Goal: Obtain resource: Download file/media

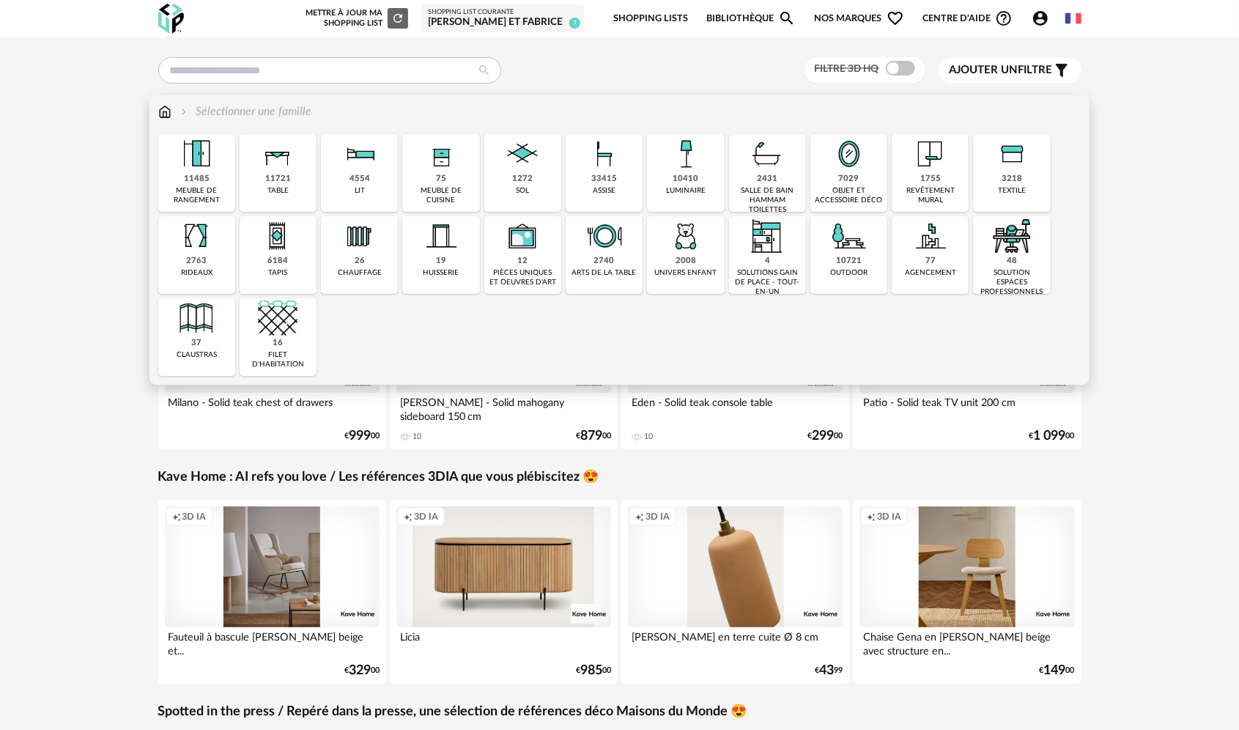
click at [837, 188] on div "objet et accessoire déco" at bounding box center [849, 195] width 68 height 19
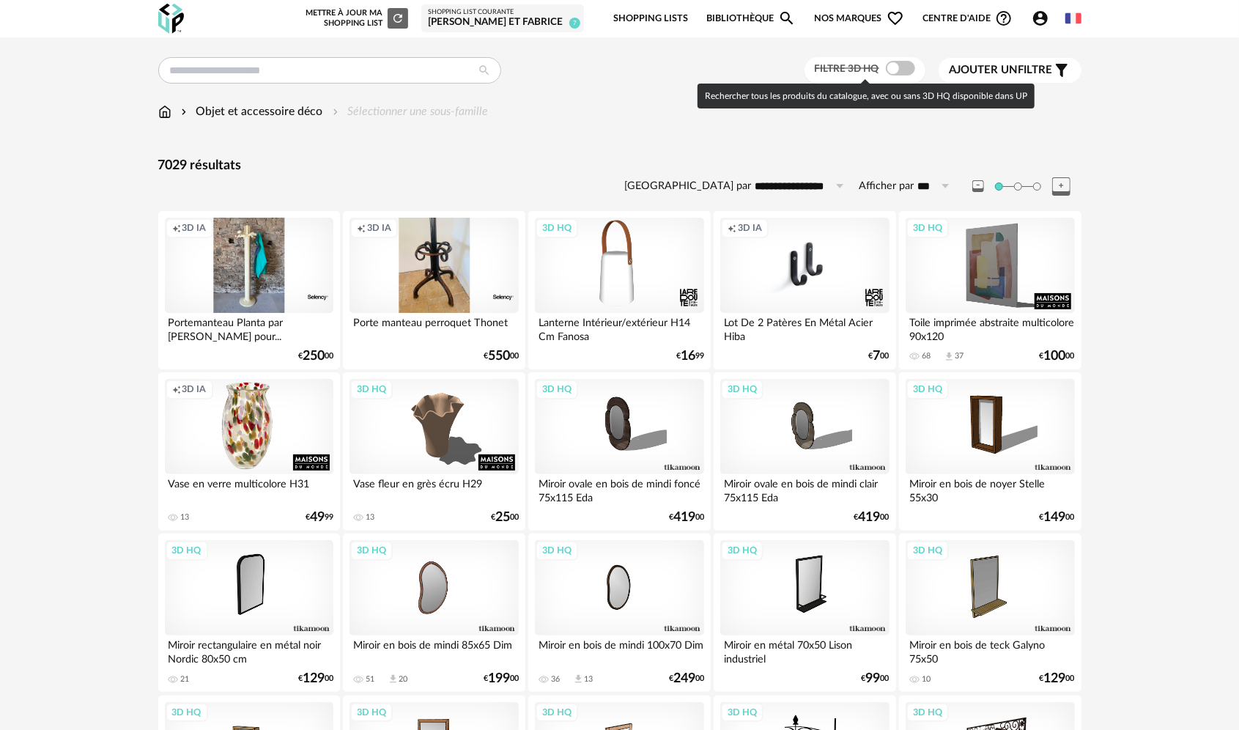
click at [908, 70] on span at bounding box center [900, 68] width 29 height 15
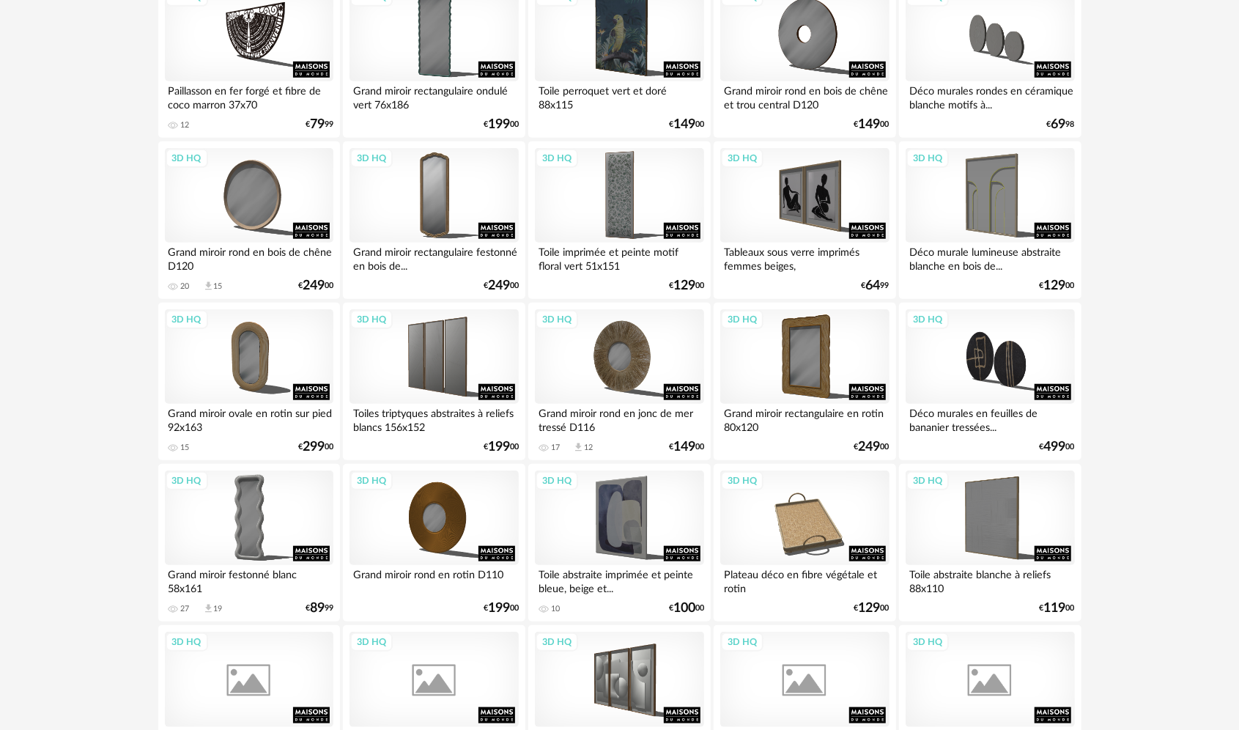
scroll to position [733, 0]
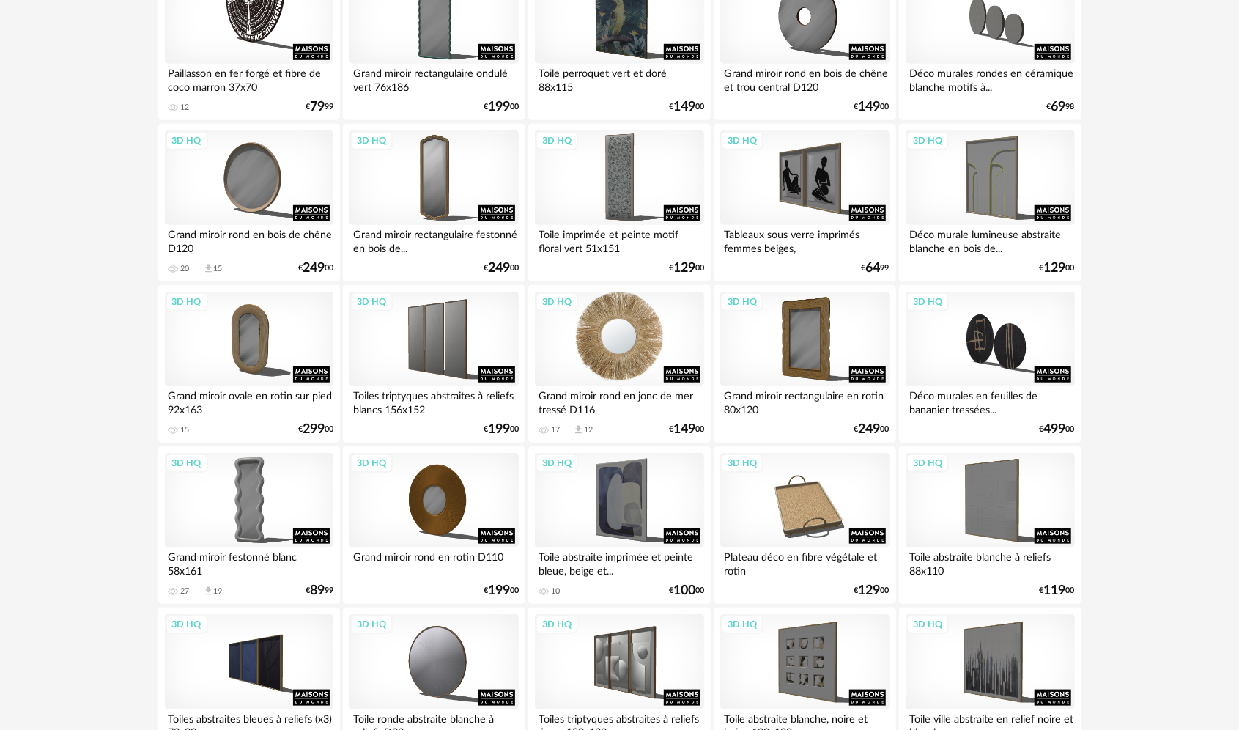
click at [579, 333] on div "3D HQ" at bounding box center [619, 339] width 168 height 95
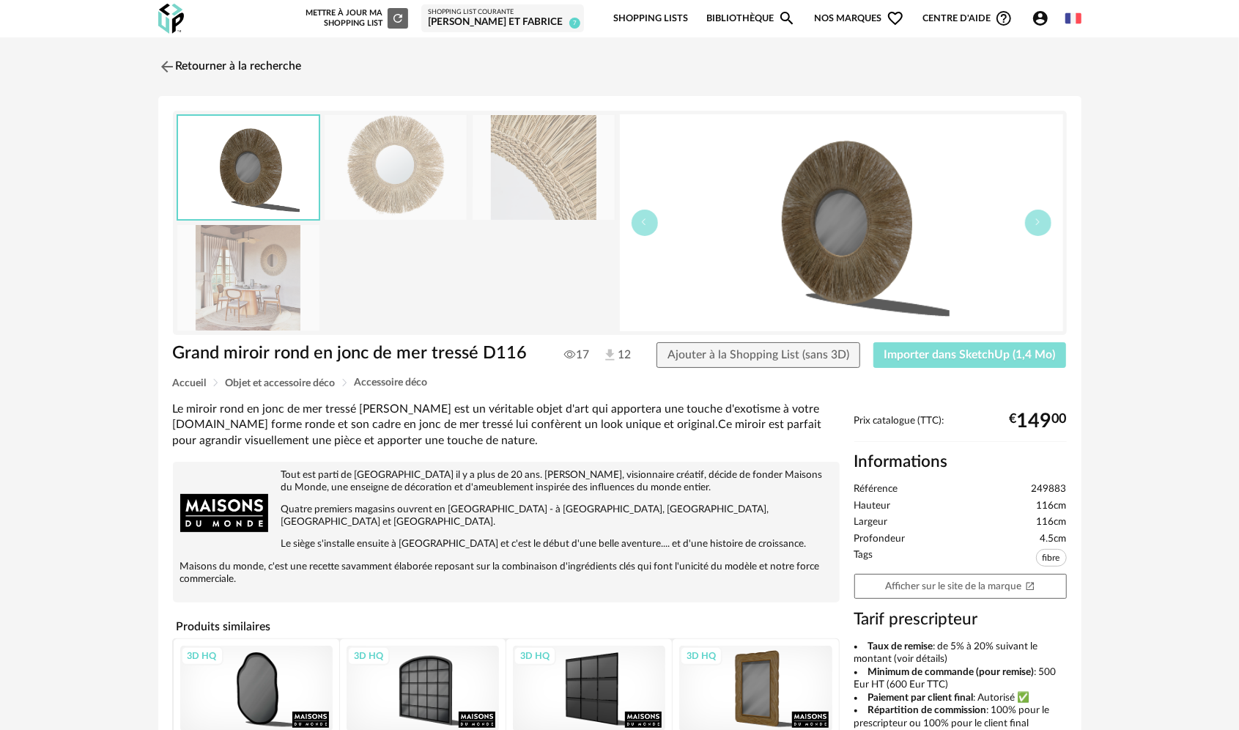
click at [1026, 349] on span "Importer dans SketchUp (1,4 Mo)" at bounding box center [969, 355] width 171 height 12
click at [163, 69] on img at bounding box center [165, 66] width 21 height 21
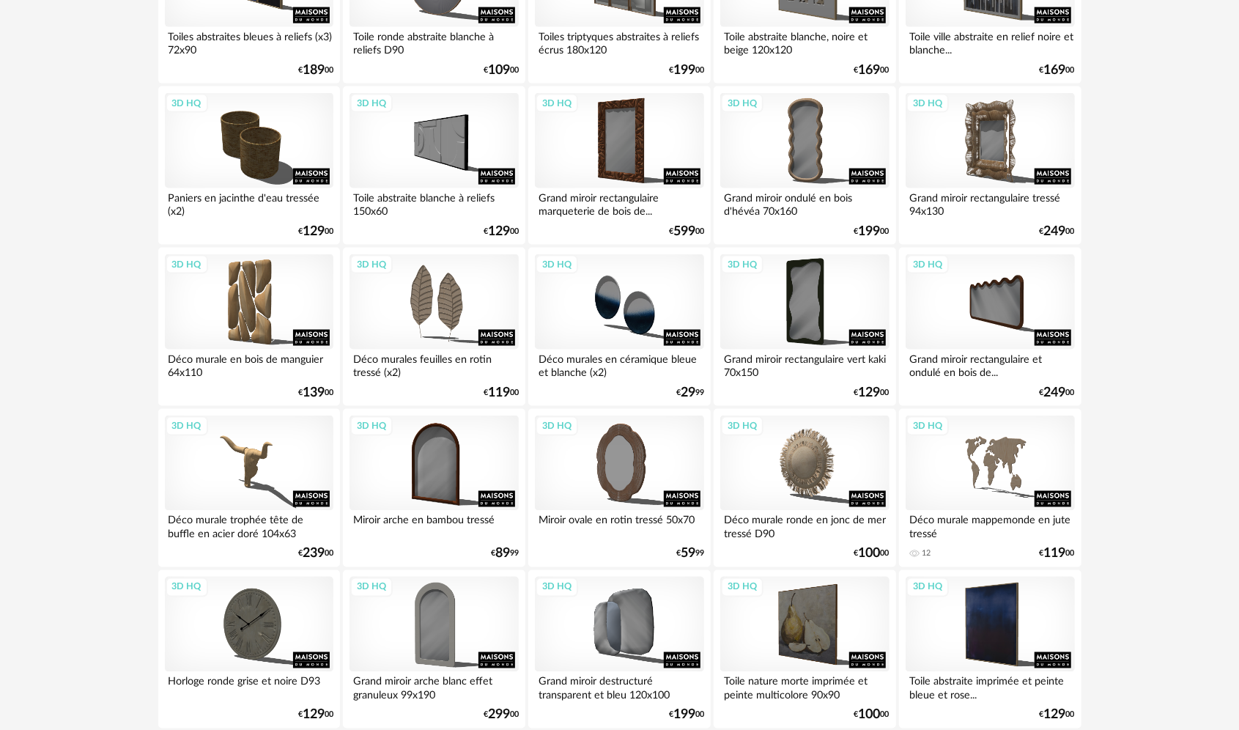
scroll to position [1538, 0]
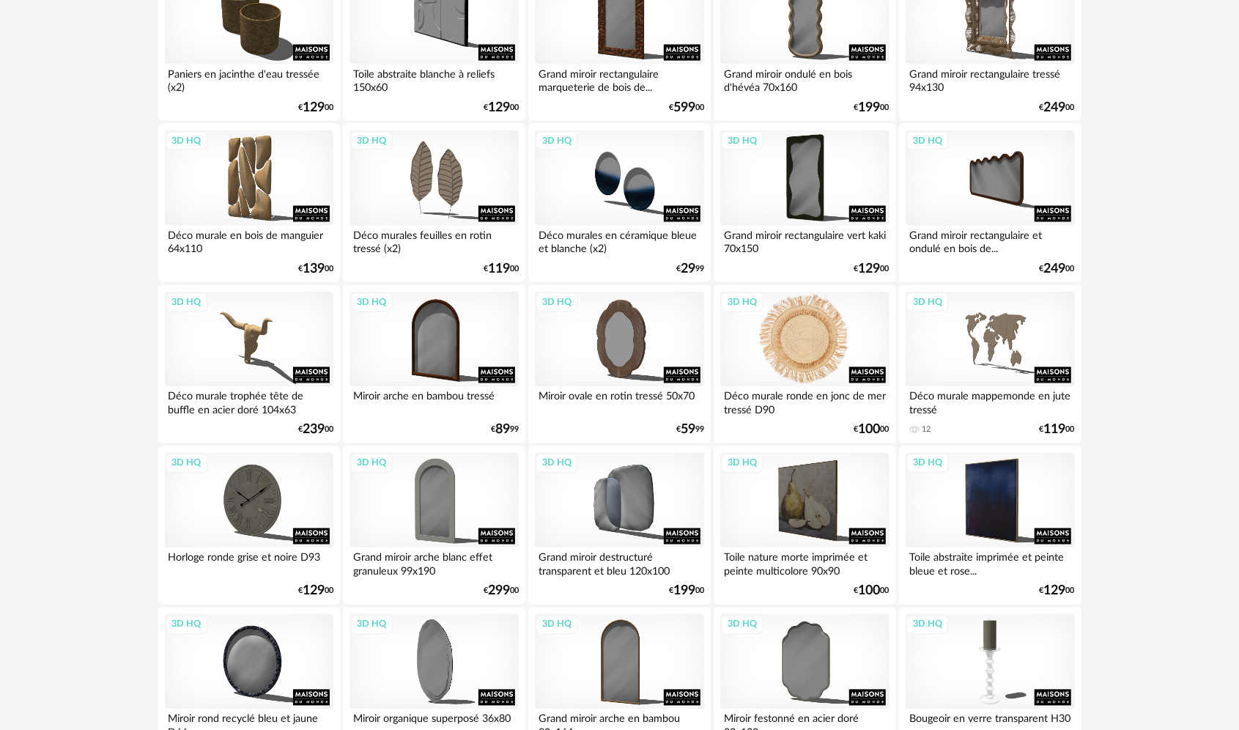
click at [825, 341] on div "3D HQ" at bounding box center [804, 339] width 168 height 95
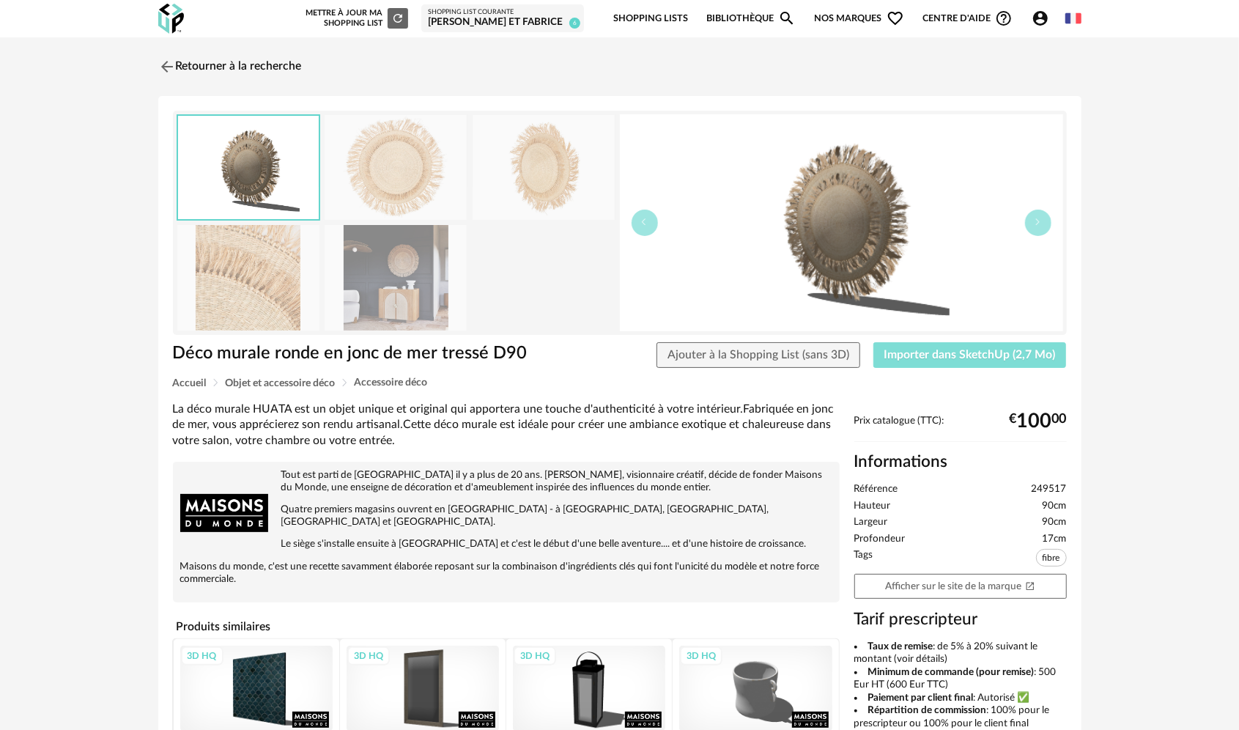
click at [1006, 351] on span "Importer dans SketchUp (2,7 Mo)" at bounding box center [969, 355] width 171 height 12
click at [167, 60] on img at bounding box center [165, 66] width 21 height 21
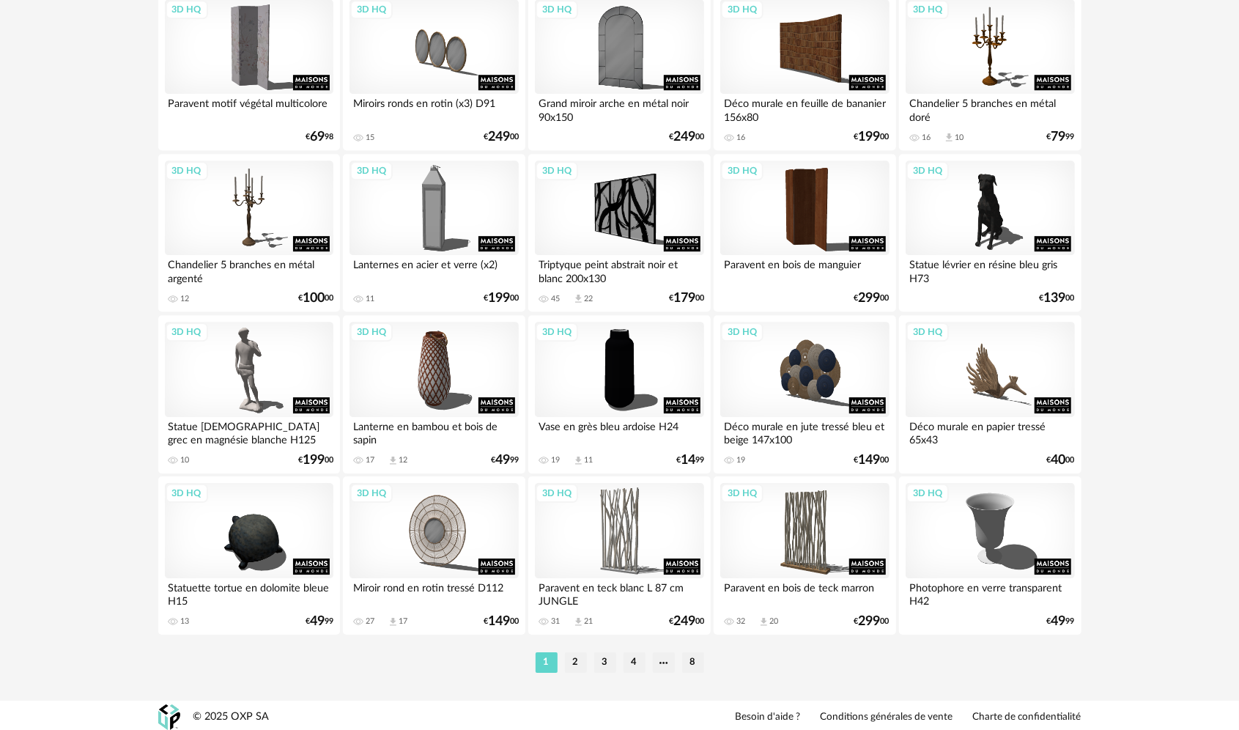
scroll to position [2801, 0]
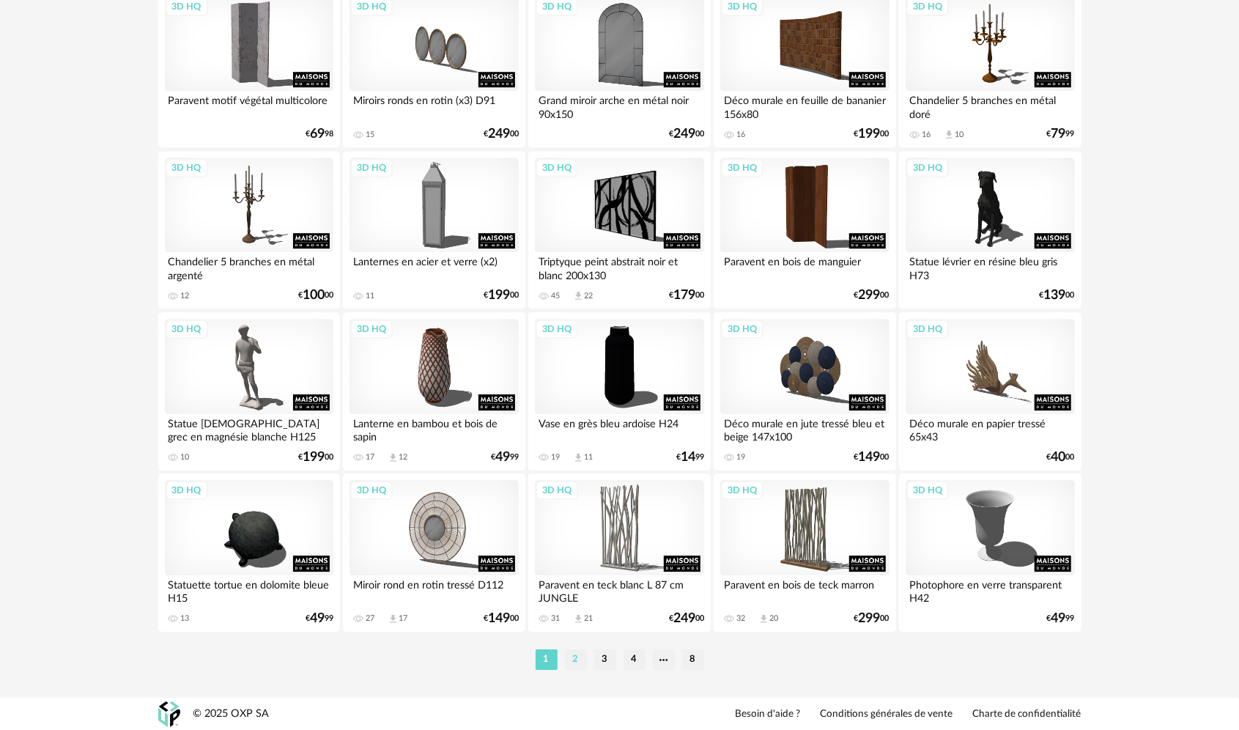
click at [576, 658] on li "2" at bounding box center [576, 659] width 22 height 21
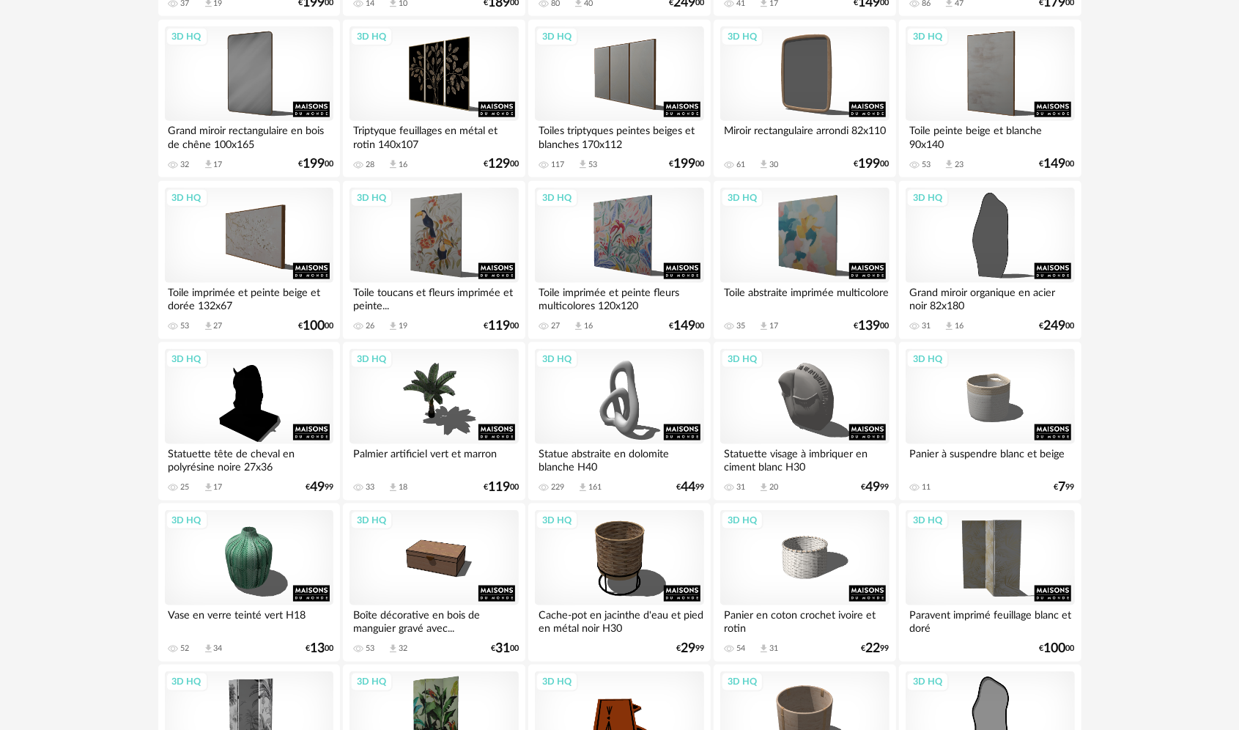
scroll to position [1172, 0]
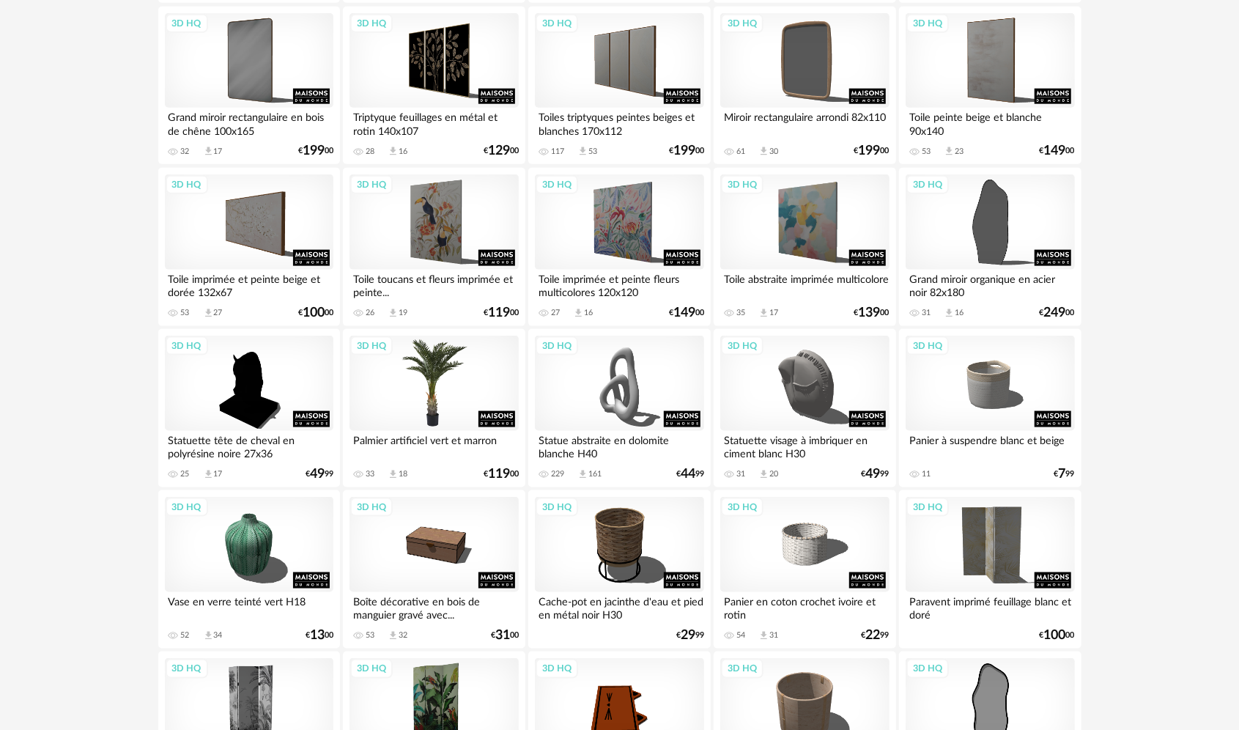
click at [453, 382] on div "3D HQ" at bounding box center [433, 383] width 168 height 95
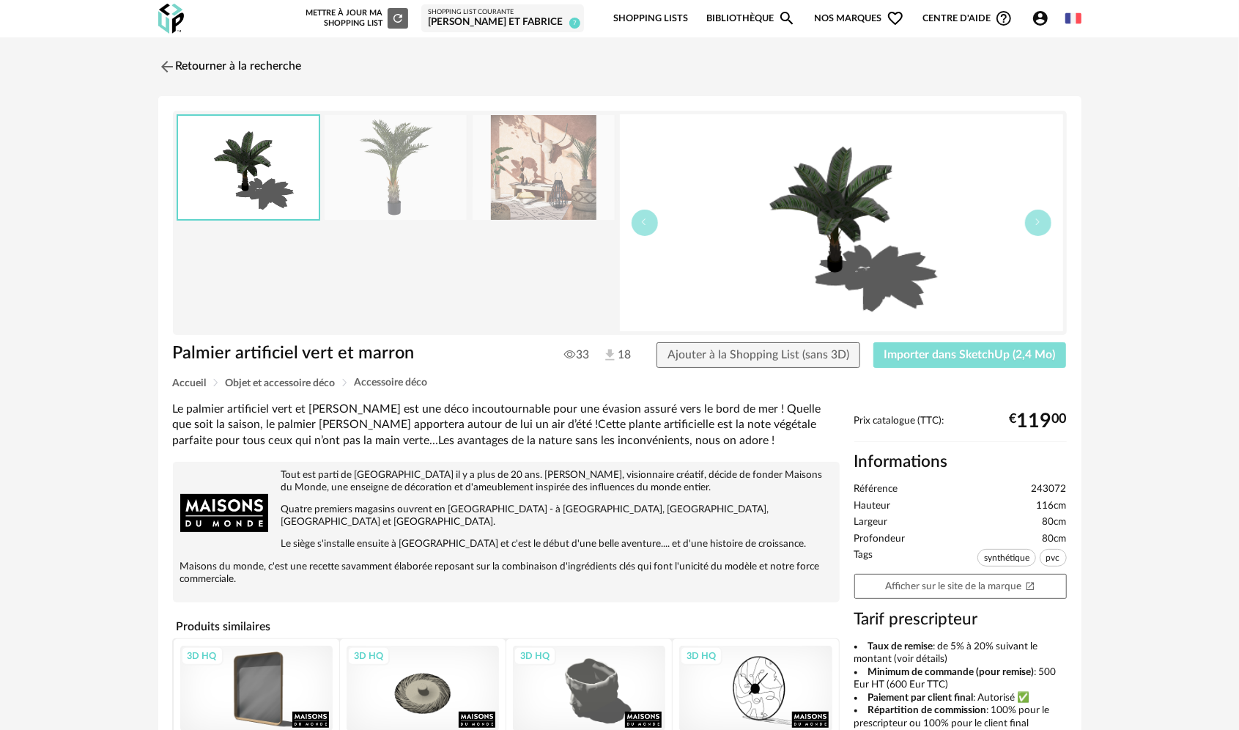
click at [954, 352] on span "Importer dans SketchUp (2,4 Mo)" at bounding box center [969, 355] width 171 height 12
click at [157, 70] on div "Retourner à la recherche Palmier artificiel vert et marron Palmier artificiel v…" at bounding box center [619, 527] width 949 height 952
click at [162, 66] on img at bounding box center [165, 66] width 21 height 21
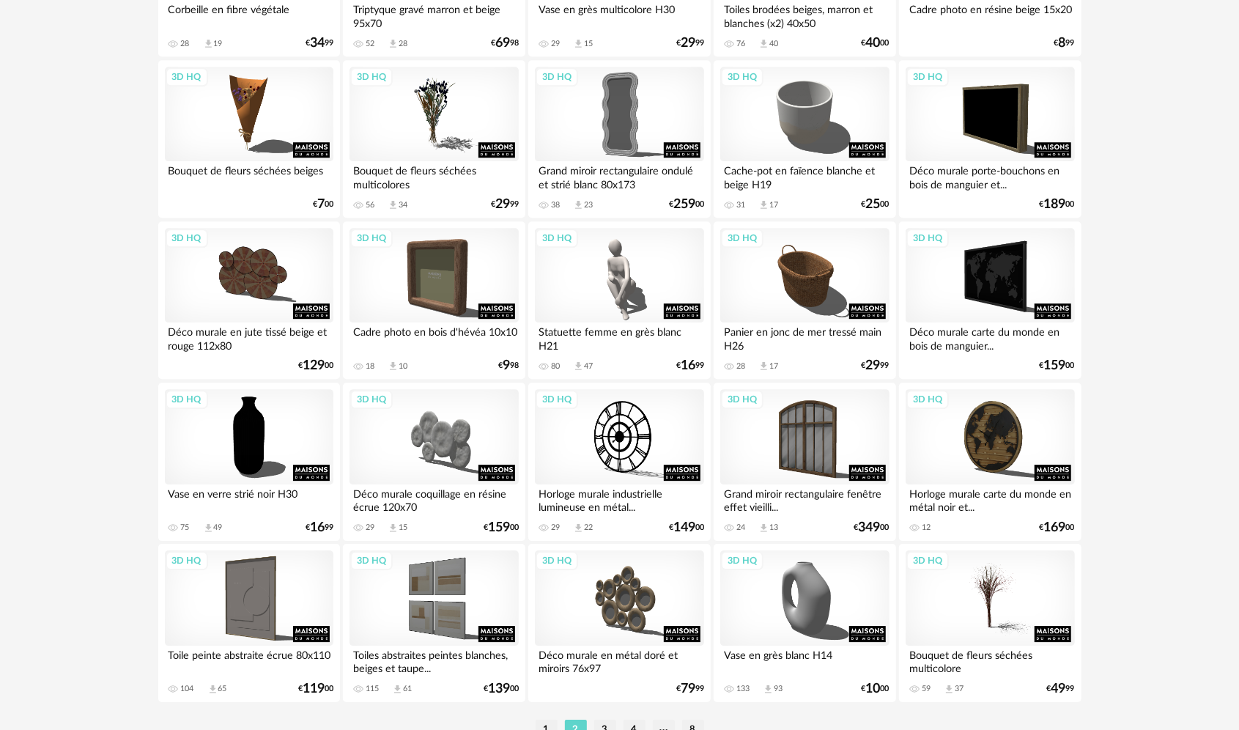
scroll to position [2801, 0]
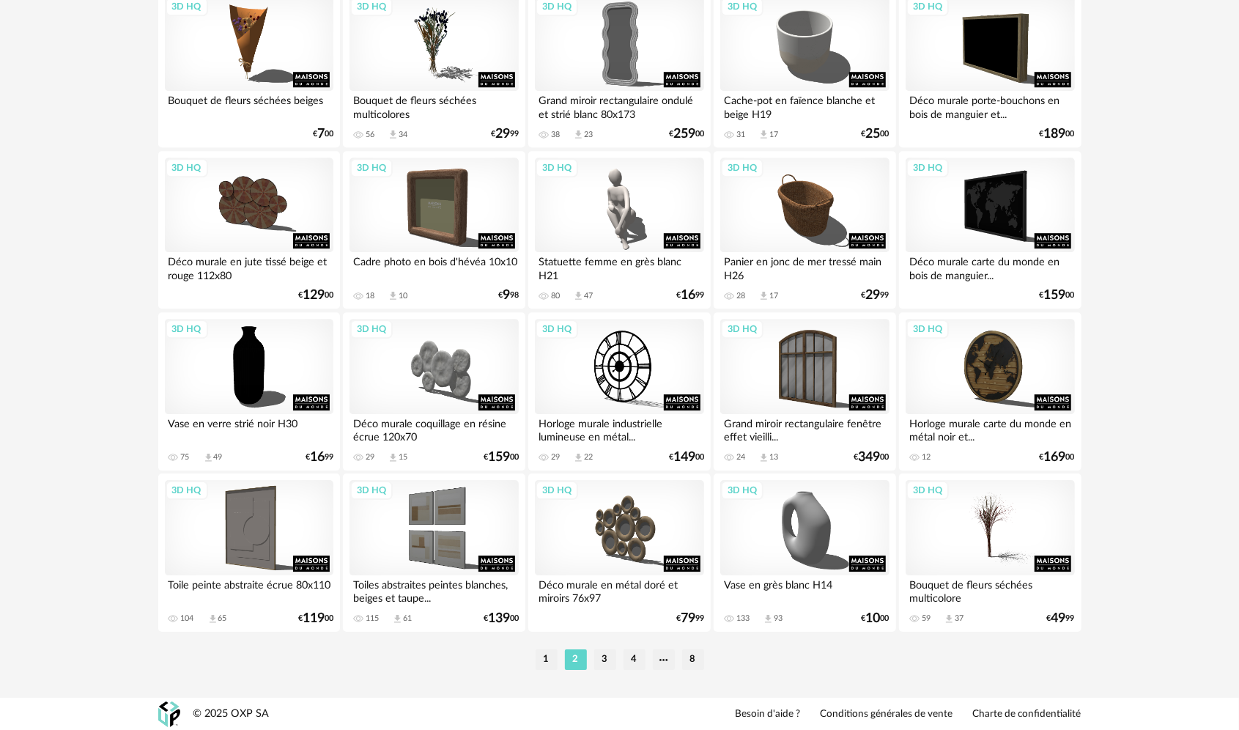
drag, startPoint x: 608, startPoint y: 664, endPoint x: 582, endPoint y: 646, distance: 31.1
click at [586, 648] on div "1 2 3 4 8" at bounding box center [619, 659] width 923 height 23
click at [601, 665] on li "3" at bounding box center [605, 659] width 22 height 21
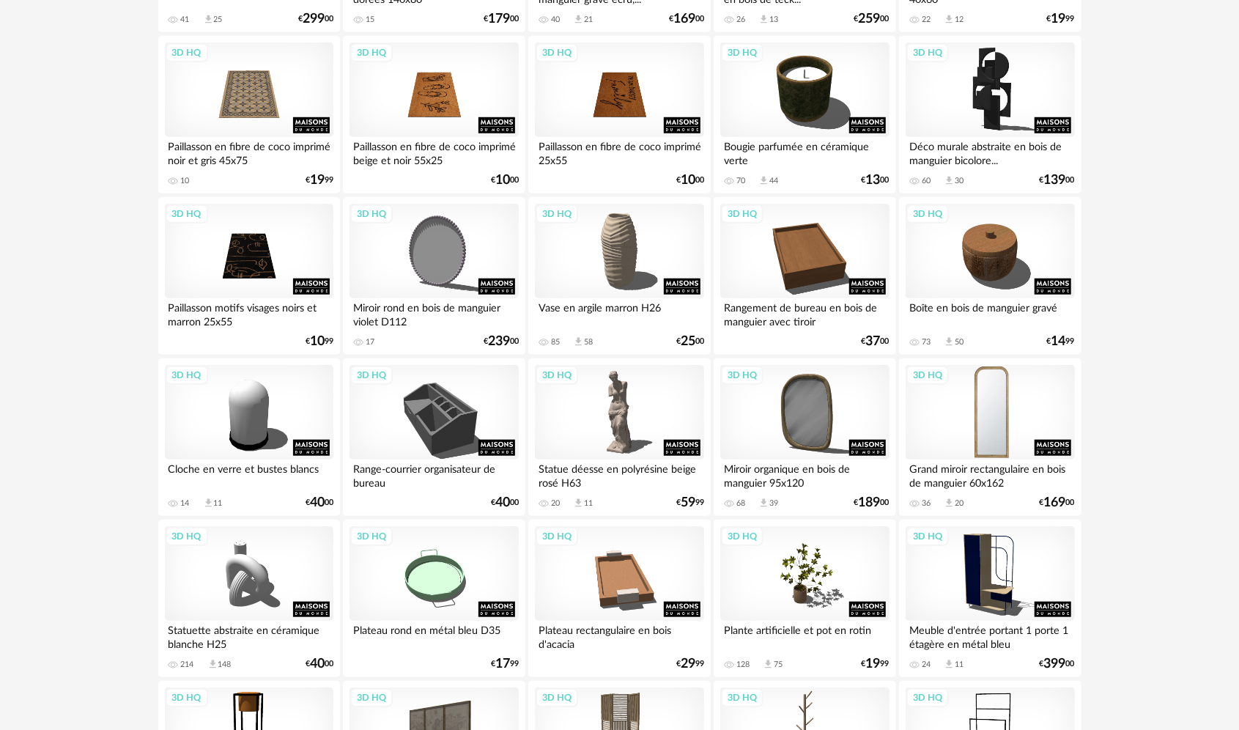
scroll to position [879, 0]
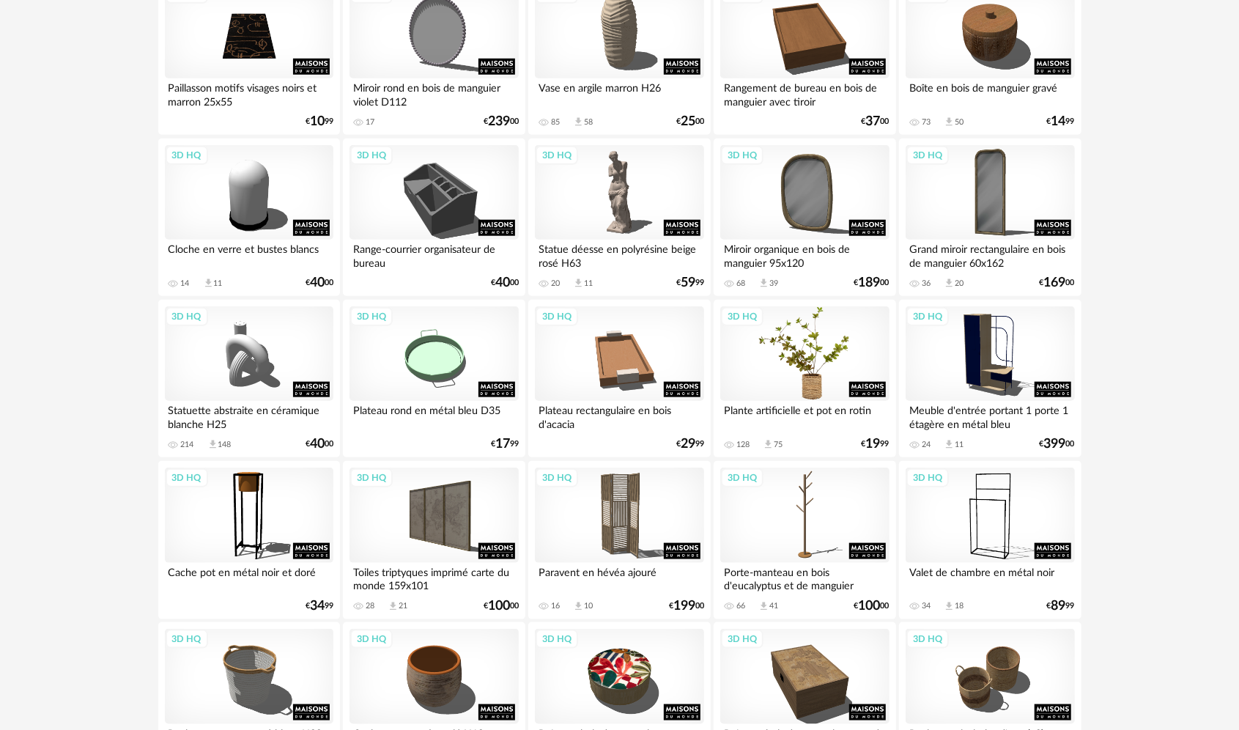
click at [781, 386] on div "3D HQ" at bounding box center [804, 353] width 168 height 95
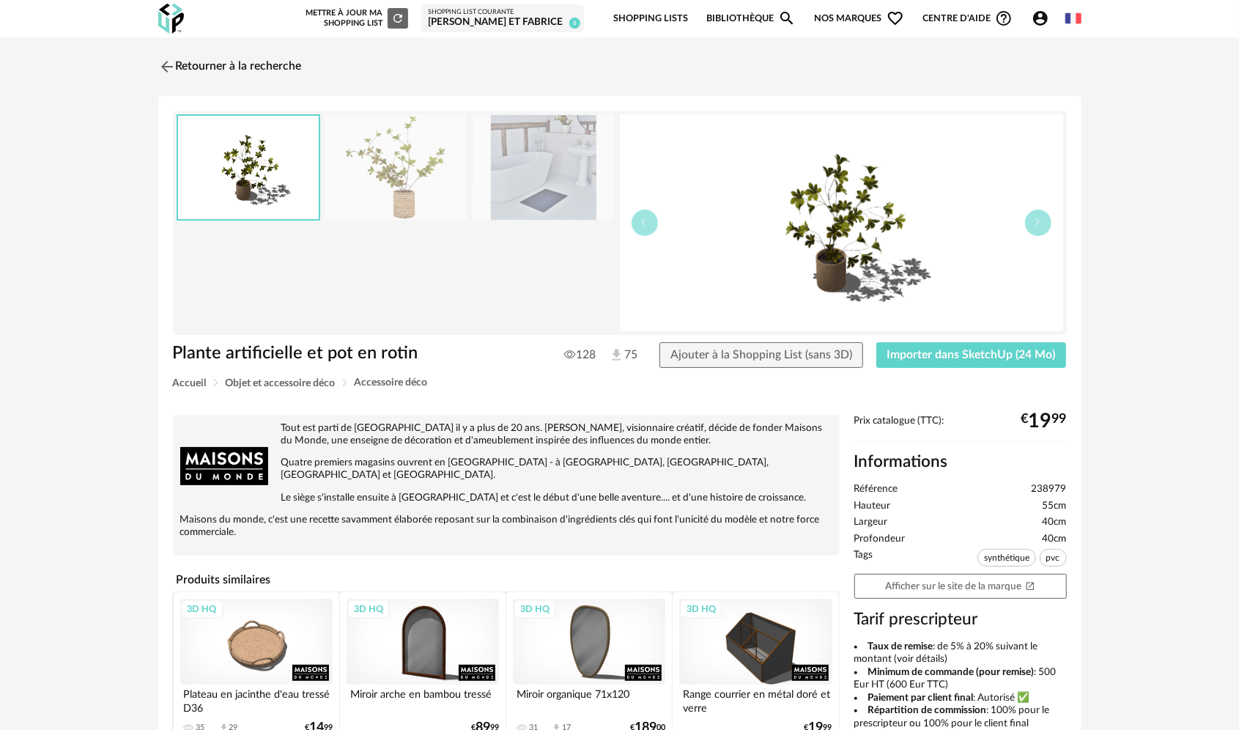
click at [971, 338] on div "Plante artificielle et pot en rotin Plante artificielle et pot en rotin 128 75 …" at bounding box center [619, 536] width 923 height 881
click at [967, 352] on span "Importer dans SketchUp (24 Mo)" at bounding box center [971, 355] width 168 height 12
click at [158, 72] on img at bounding box center [165, 66] width 21 height 21
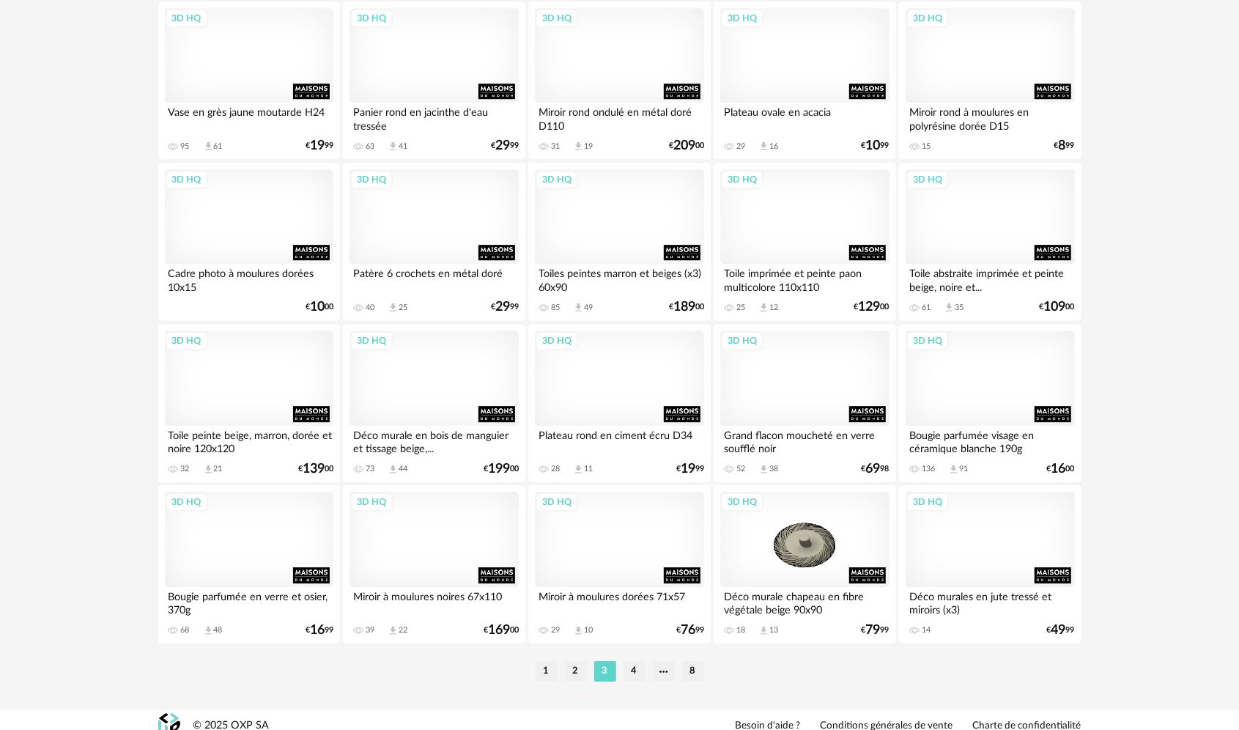
scroll to position [2801, 0]
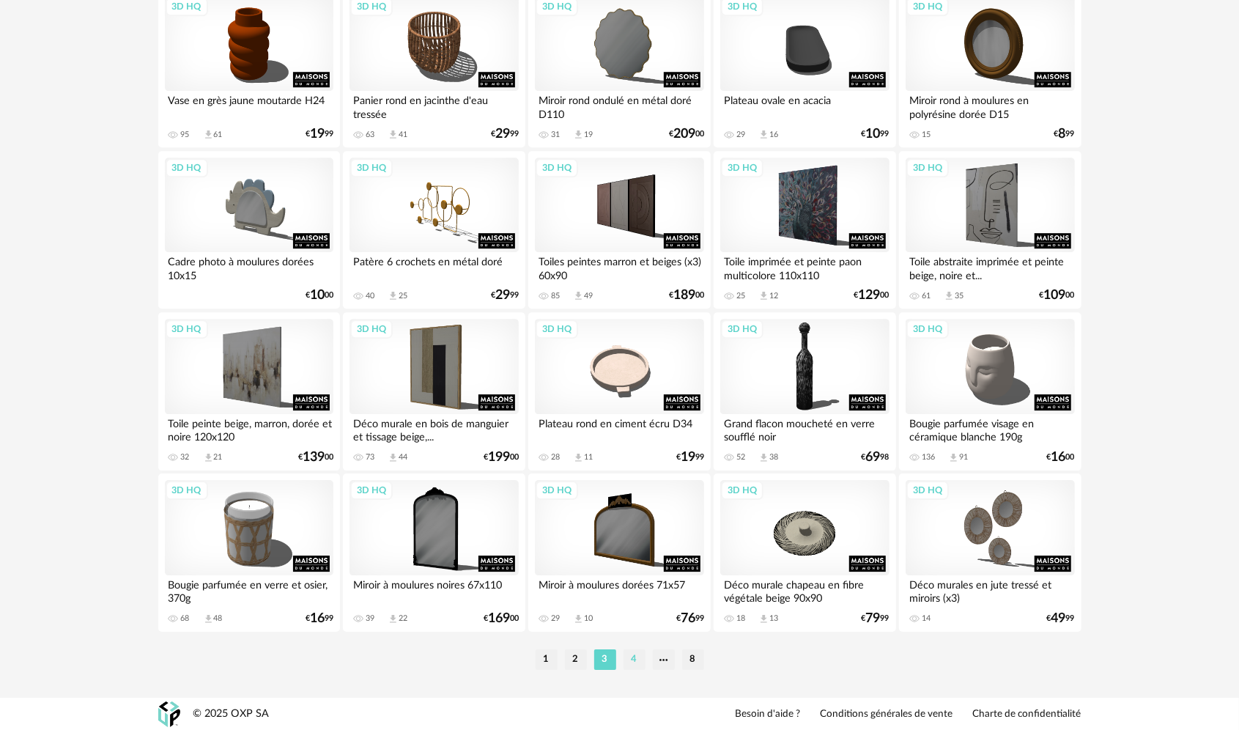
click at [634, 659] on li "4" at bounding box center [634, 659] width 22 height 21
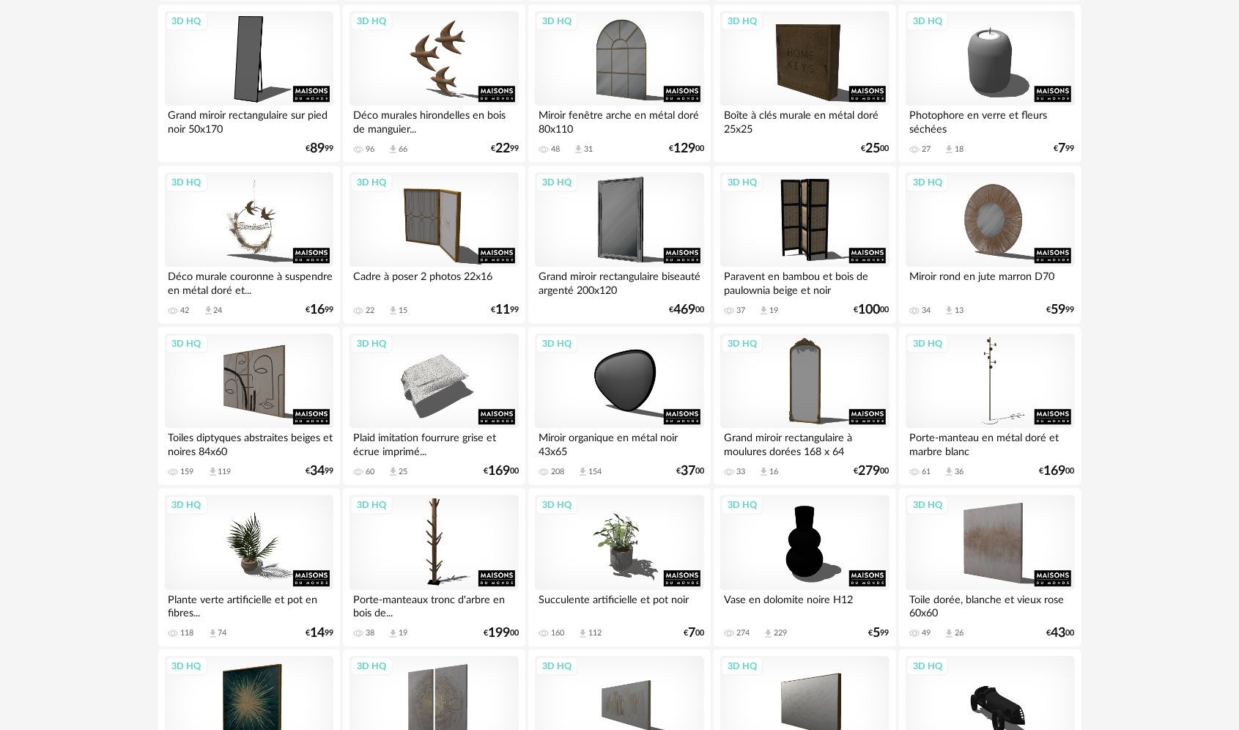
scroll to position [2637, 0]
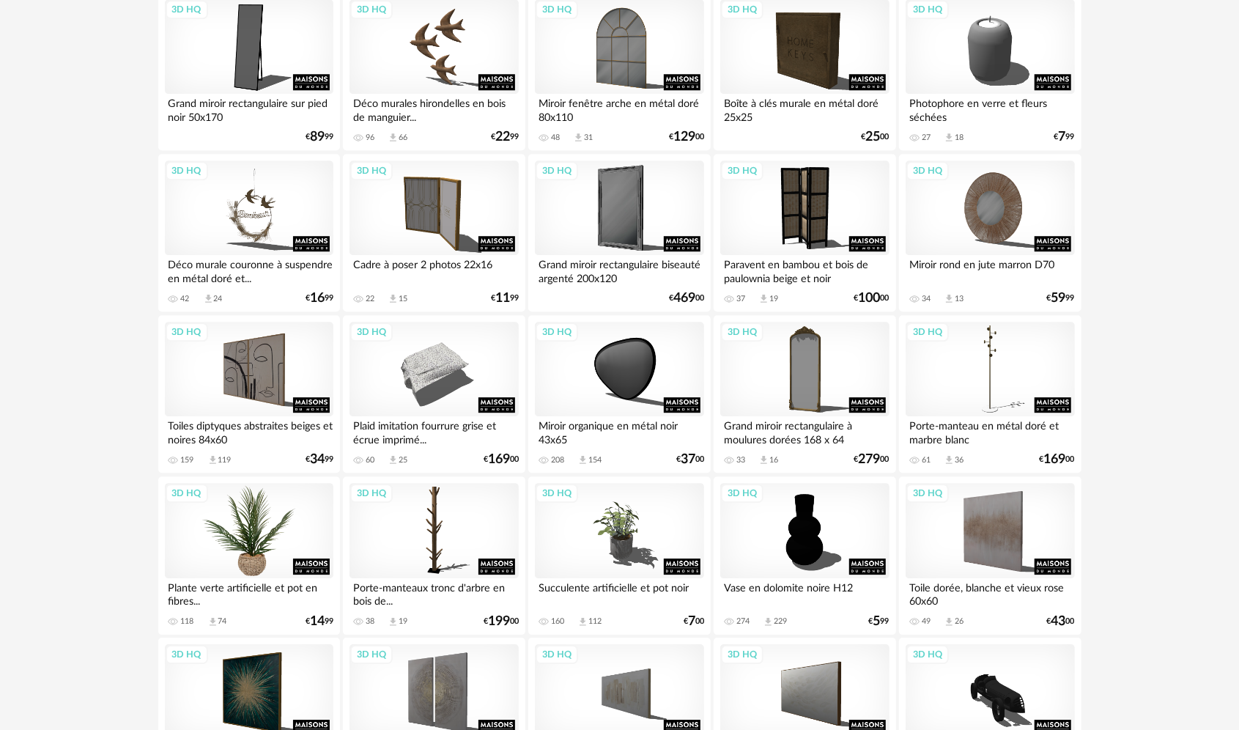
click at [239, 533] on div "3D HQ" at bounding box center [249, 530] width 168 height 95
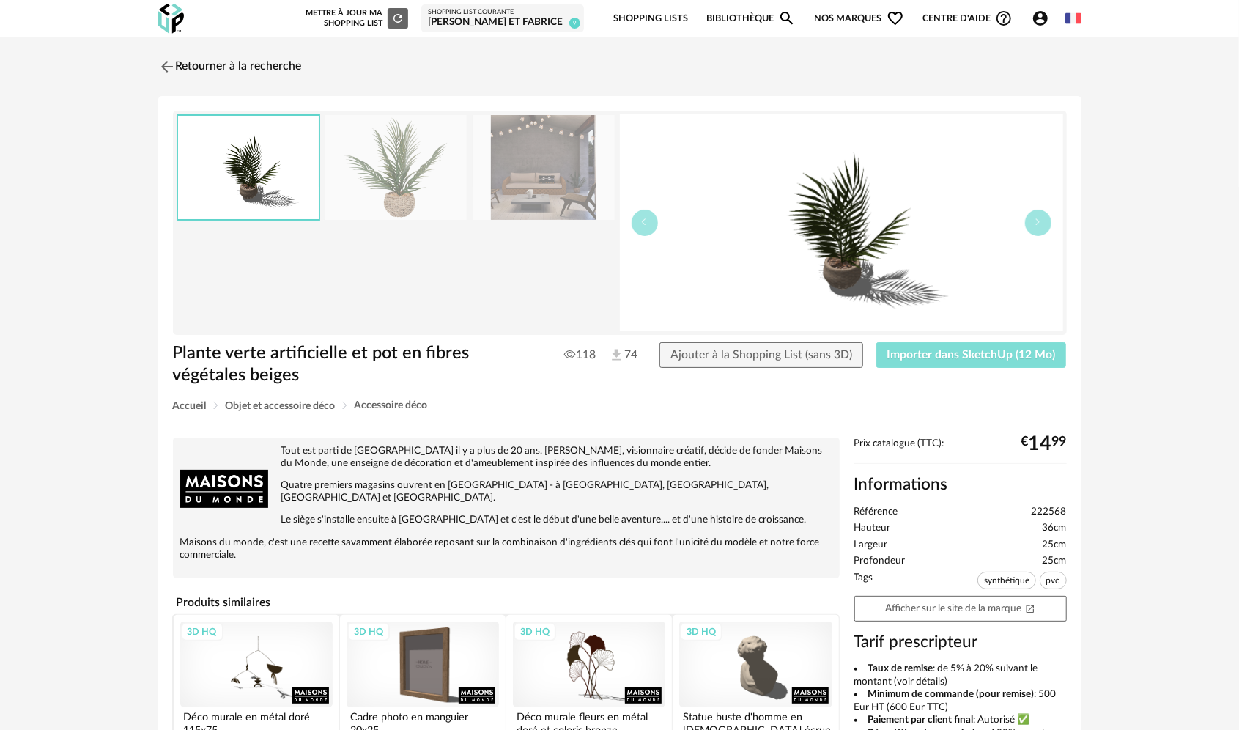
click at [963, 361] on button "Importer dans SketchUp (12 Mo)" at bounding box center [971, 355] width 190 height 26
click at [167, 62] on img at bounding box center [165, 66] width 21 height 21
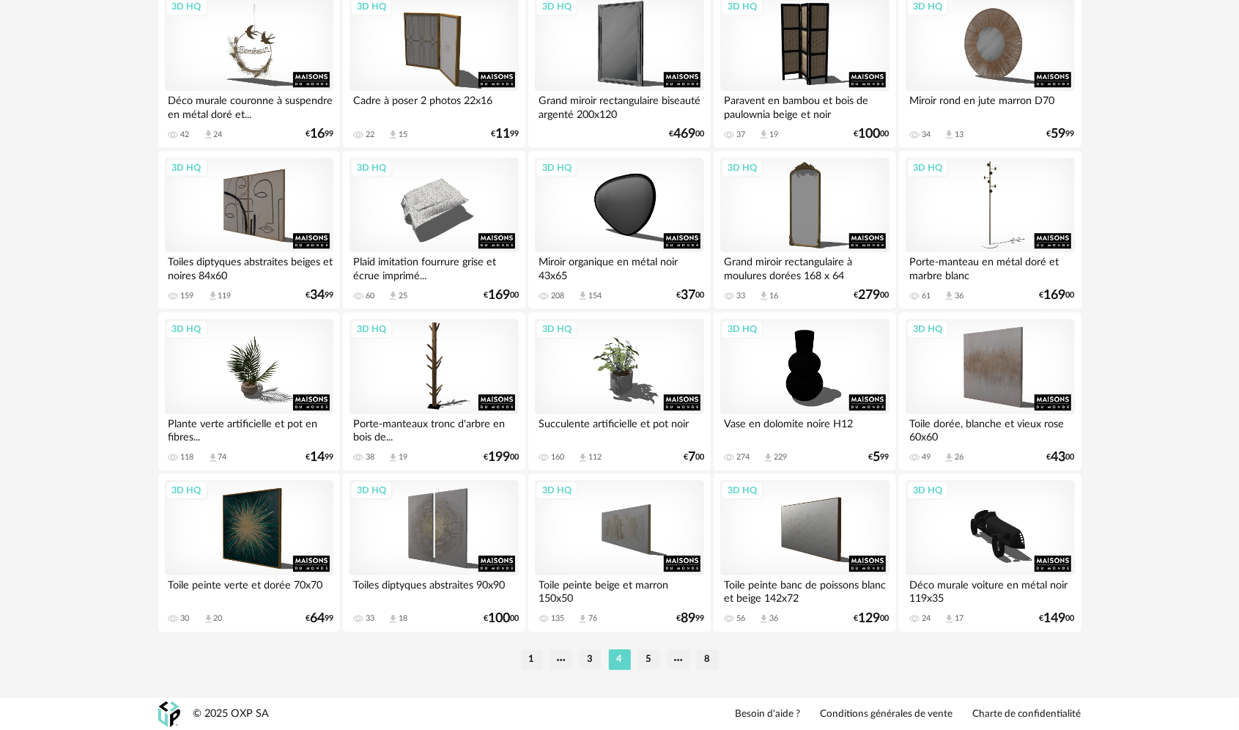
scroll to position [2801, 0]
click at [646, 661] on li "5" at bounding box center [649, 659] width 22 height 21
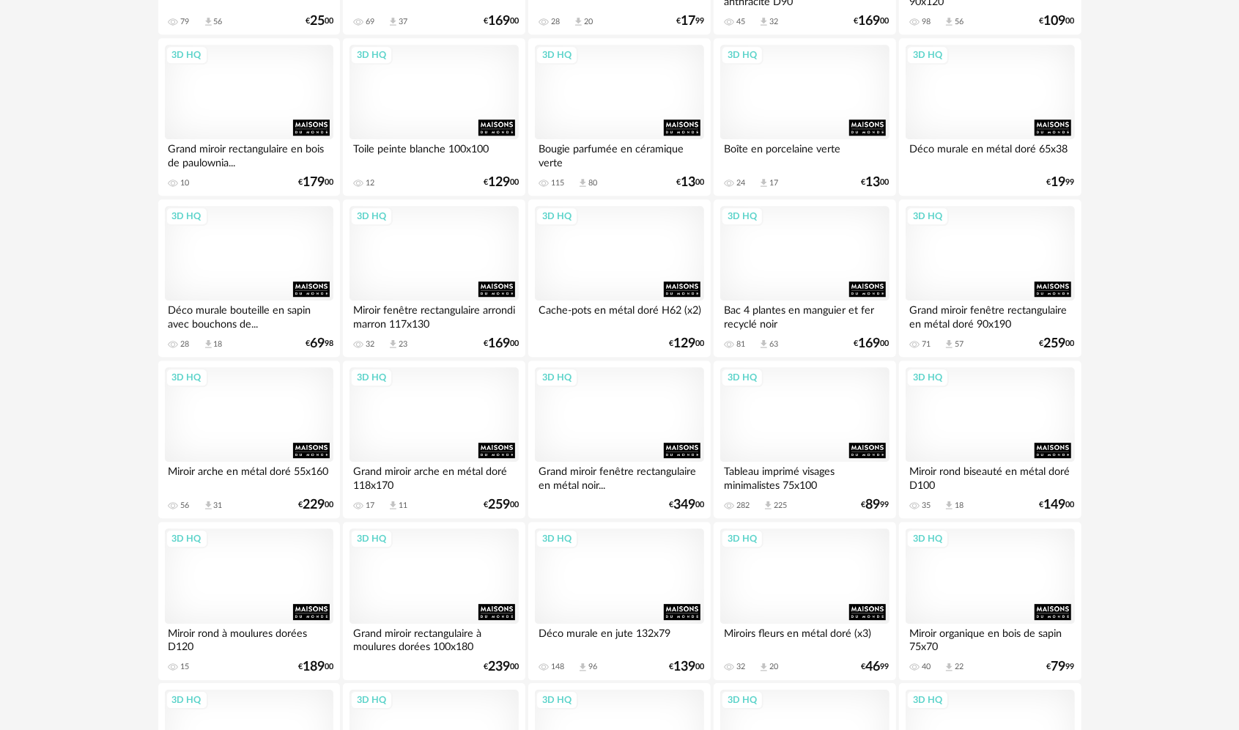
scroll to position [2801, 0]
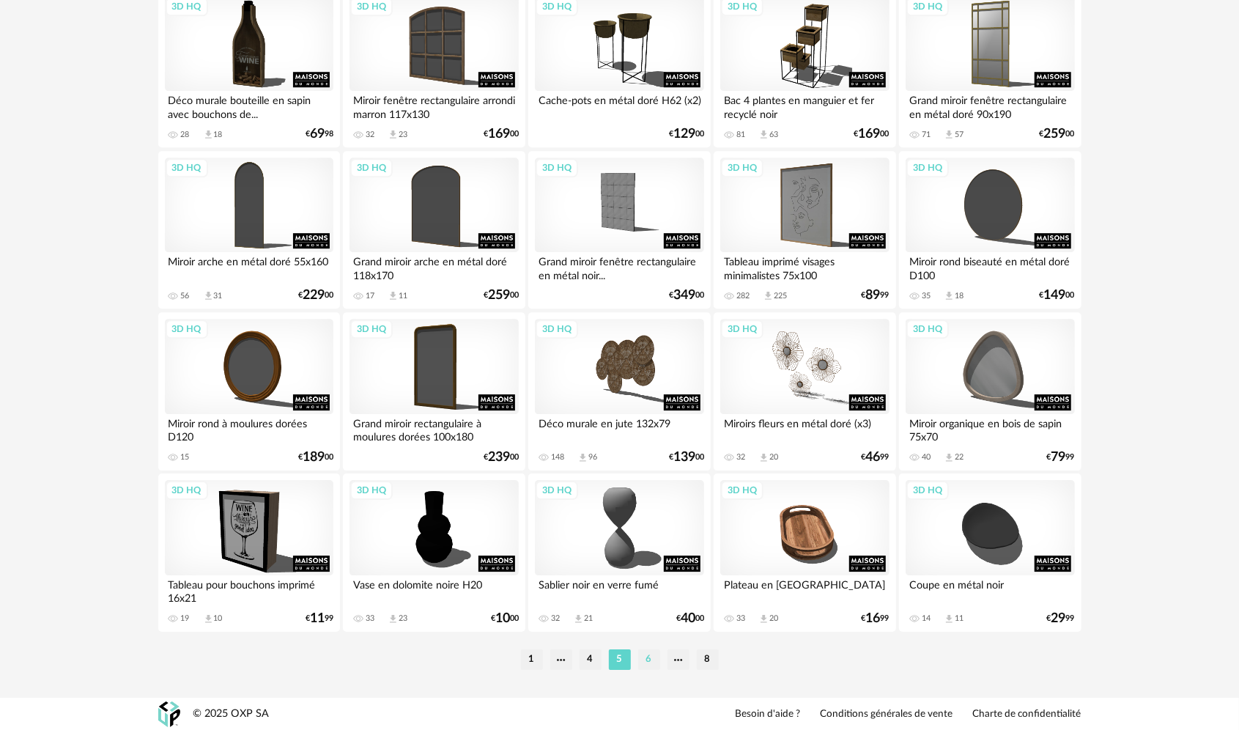
click at [656, 659] on li "6" at bounding box center [649, 659] width 22 height 21
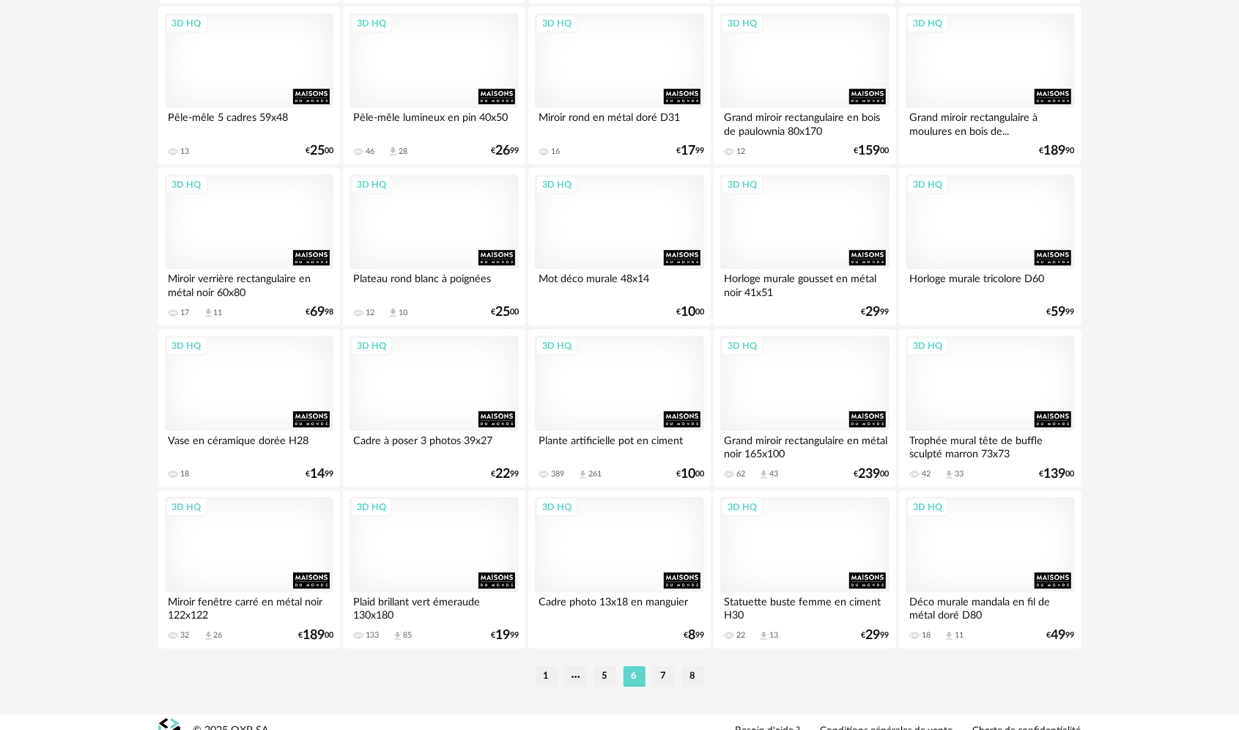
scroll to position [2801, 0]
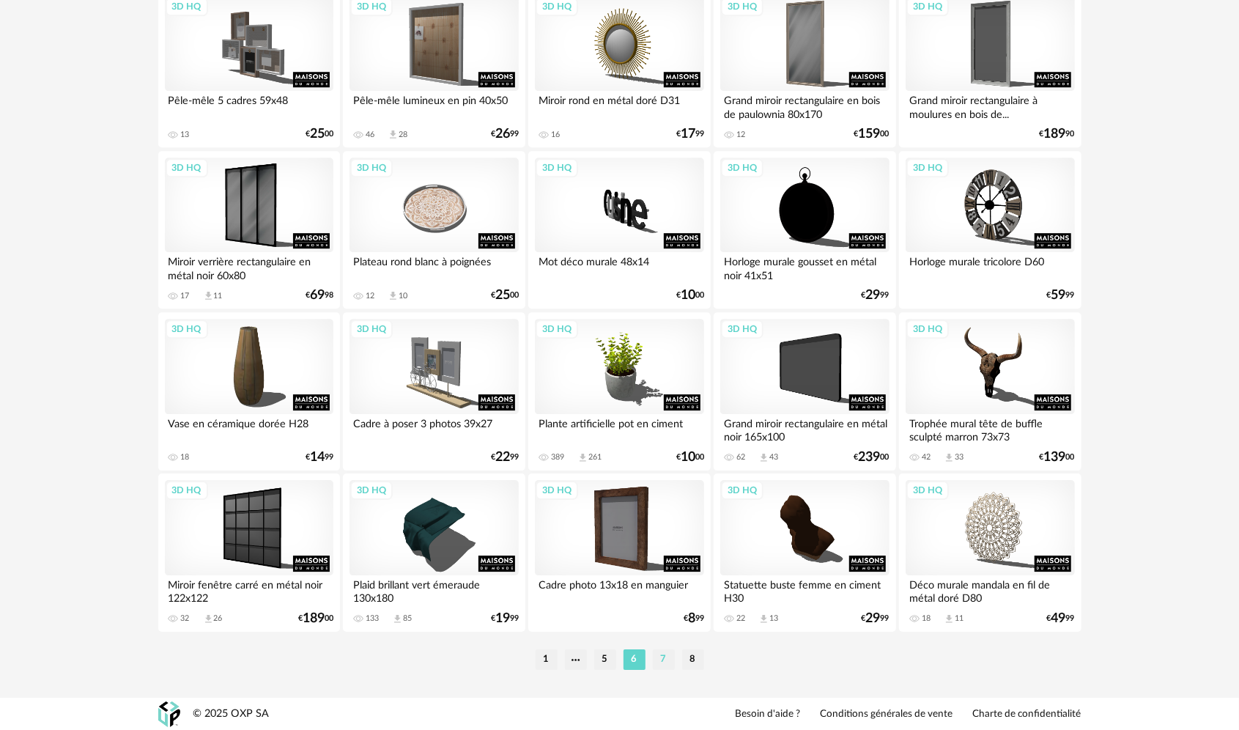
click at [665, 664] on li "7" at bounding box center [664, 659] width 22 height 21
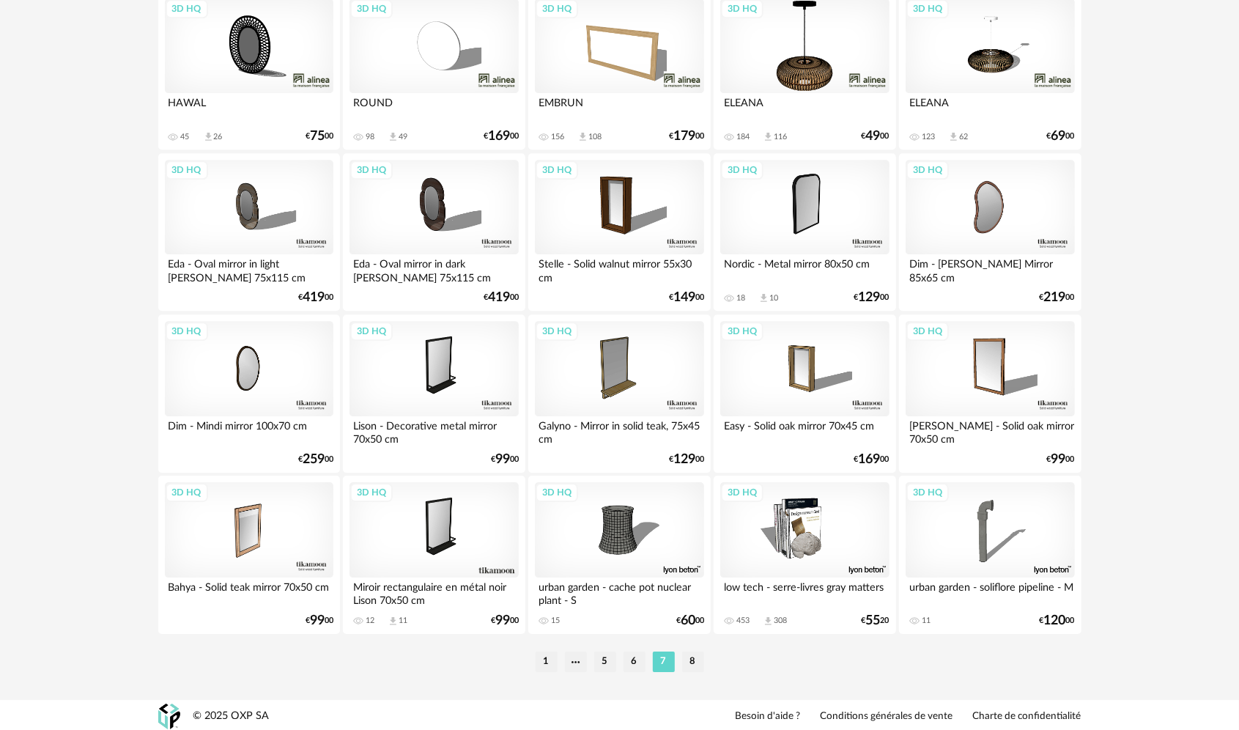
scroll to position [2801, 0]
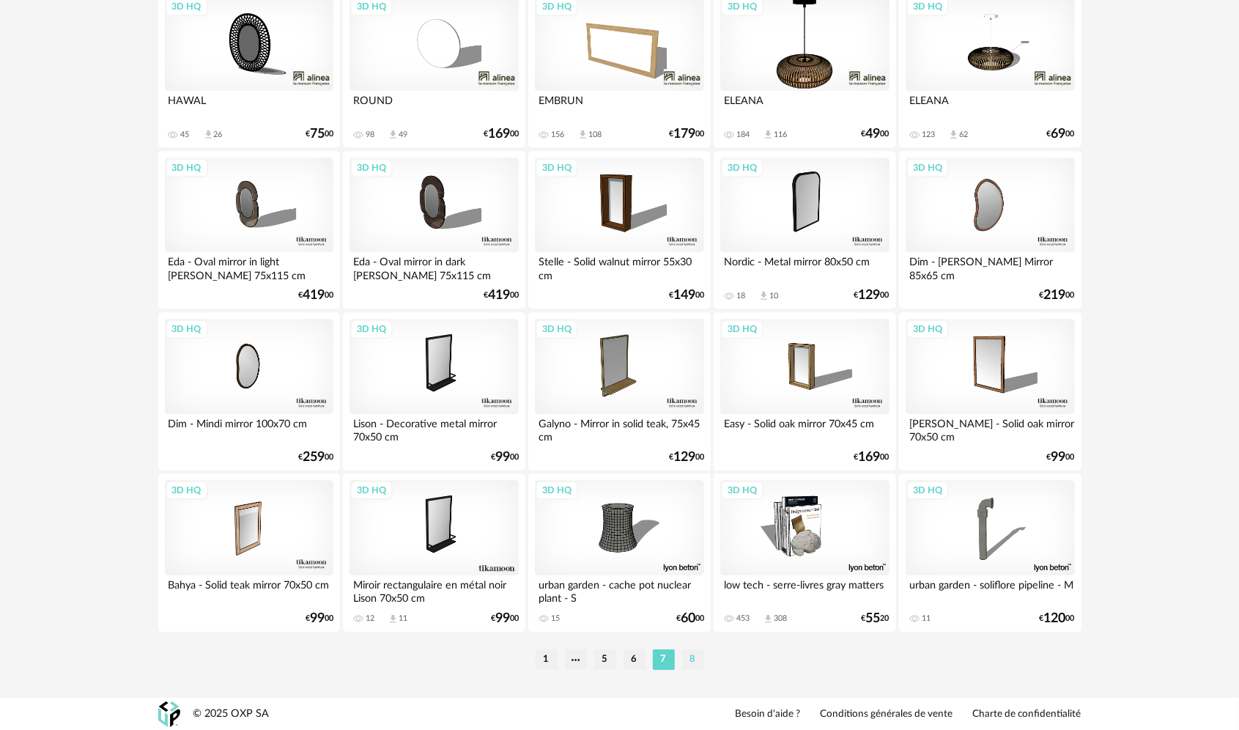
click at [696, 660] on li "8" at bounding box center [693, 659] width 22 height 21
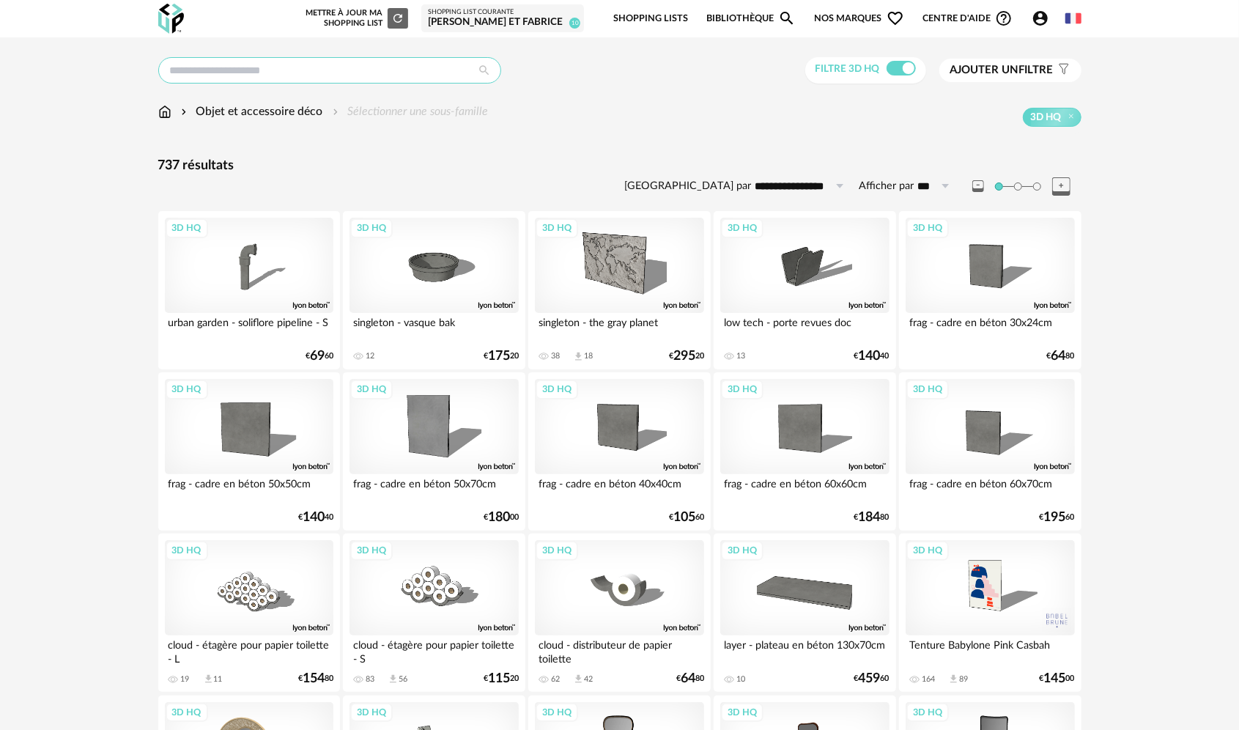
click at [321, 71] on input "text" at bounding box center [329, 70] width 343 height 26
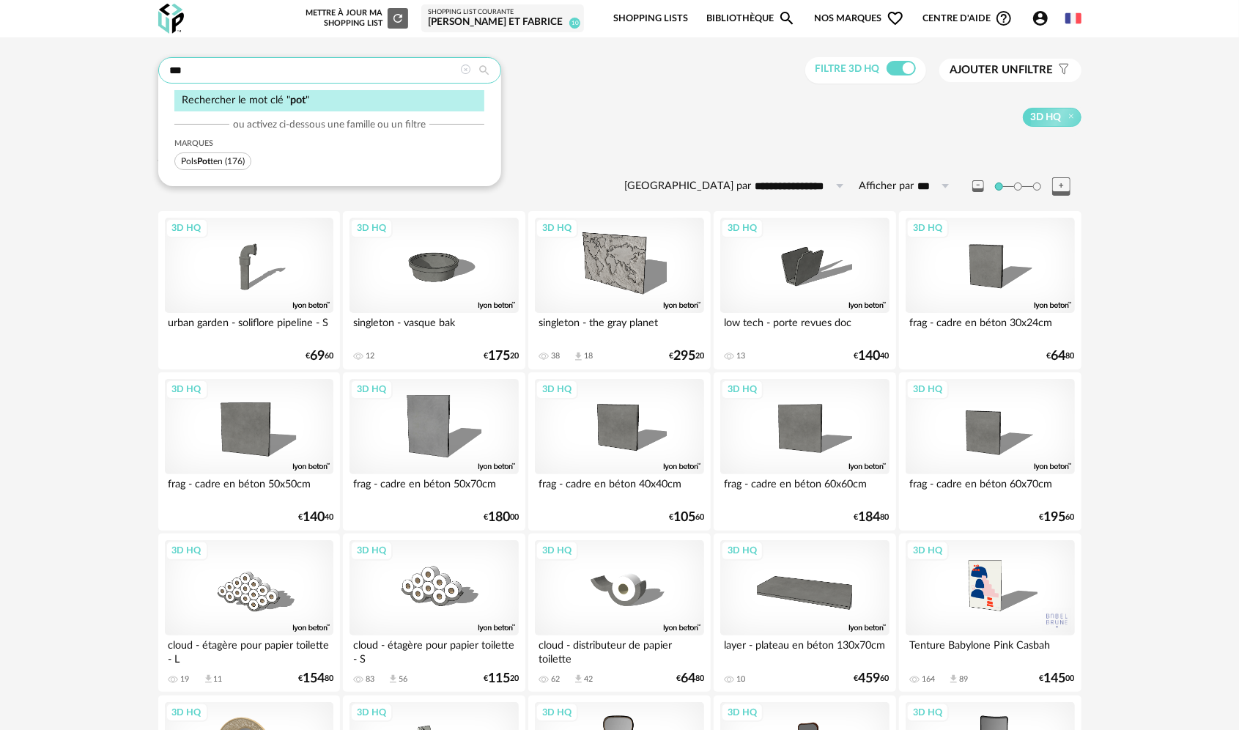
type input "***"
type input "**********"
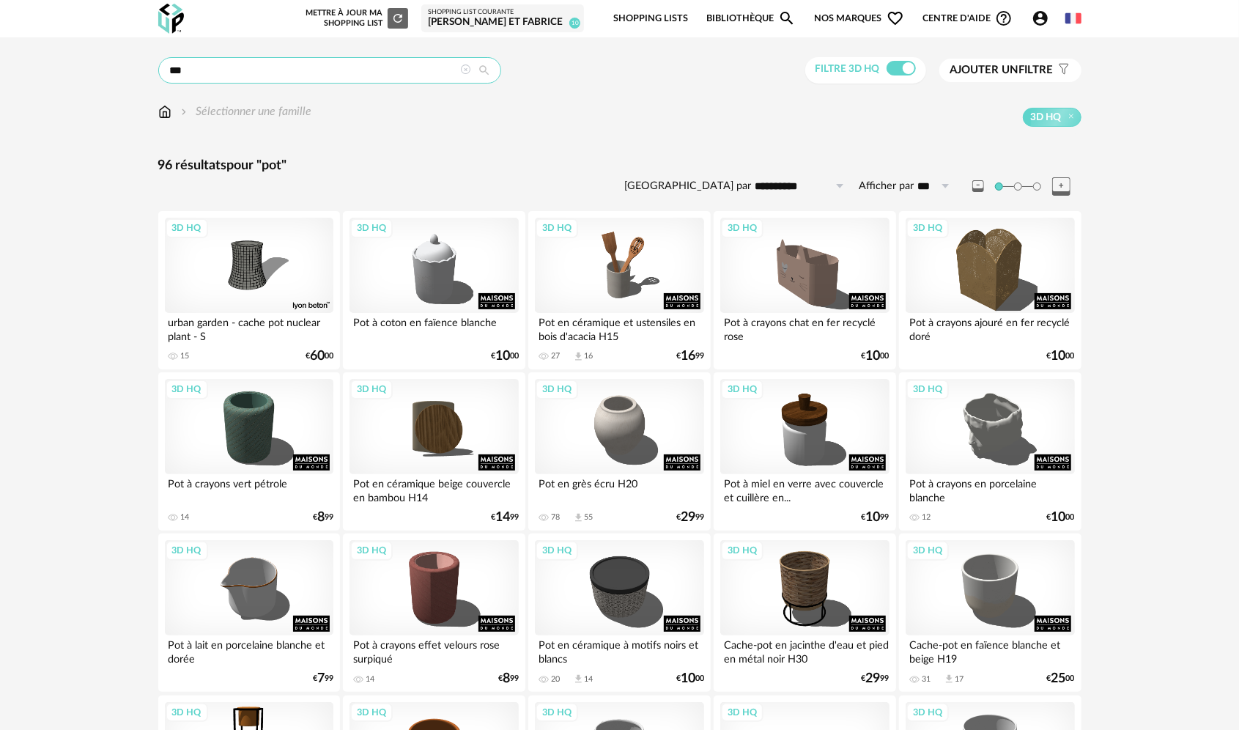
drag, startPoint x: 212, startPoint y: 72, endPoint x: 150, endPoint y: 70, distance: 61.6
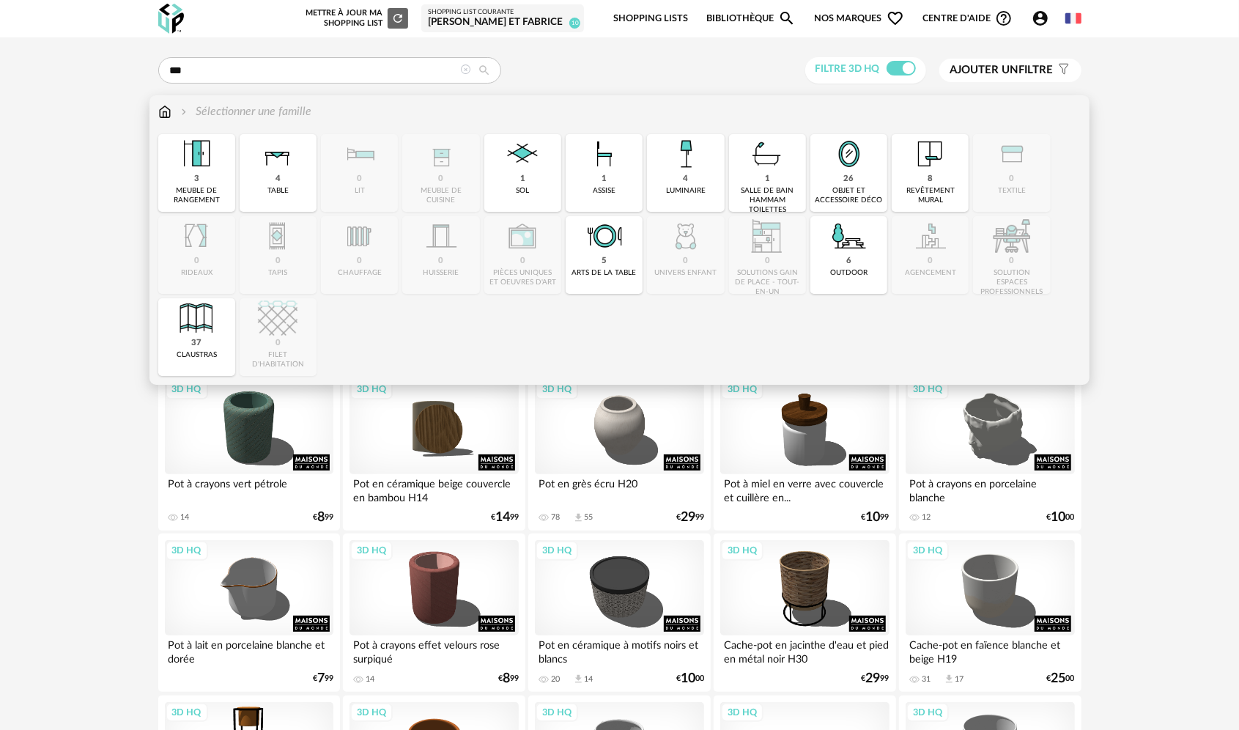
click at [162, 114] on img at bounding box center [164, 111] width 13 height 17
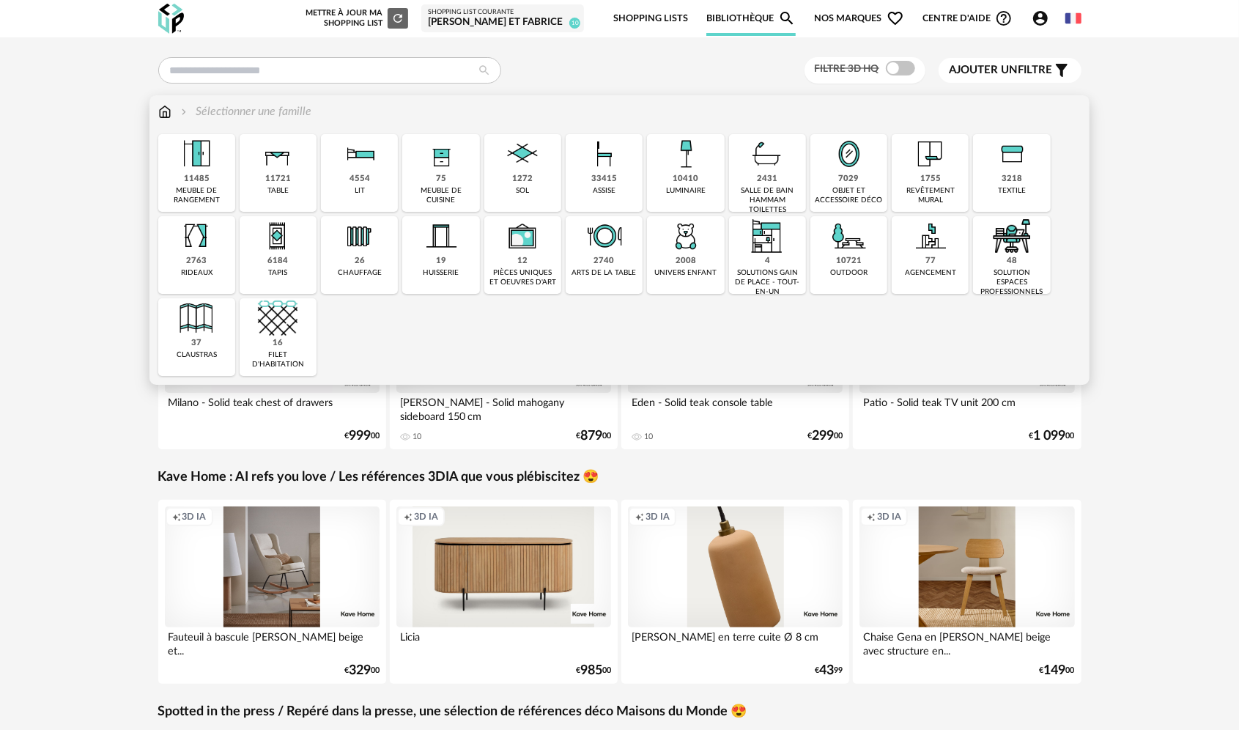
click at [848, 264] on div "10721" at bounding box center [849, 261] width 26 height 11
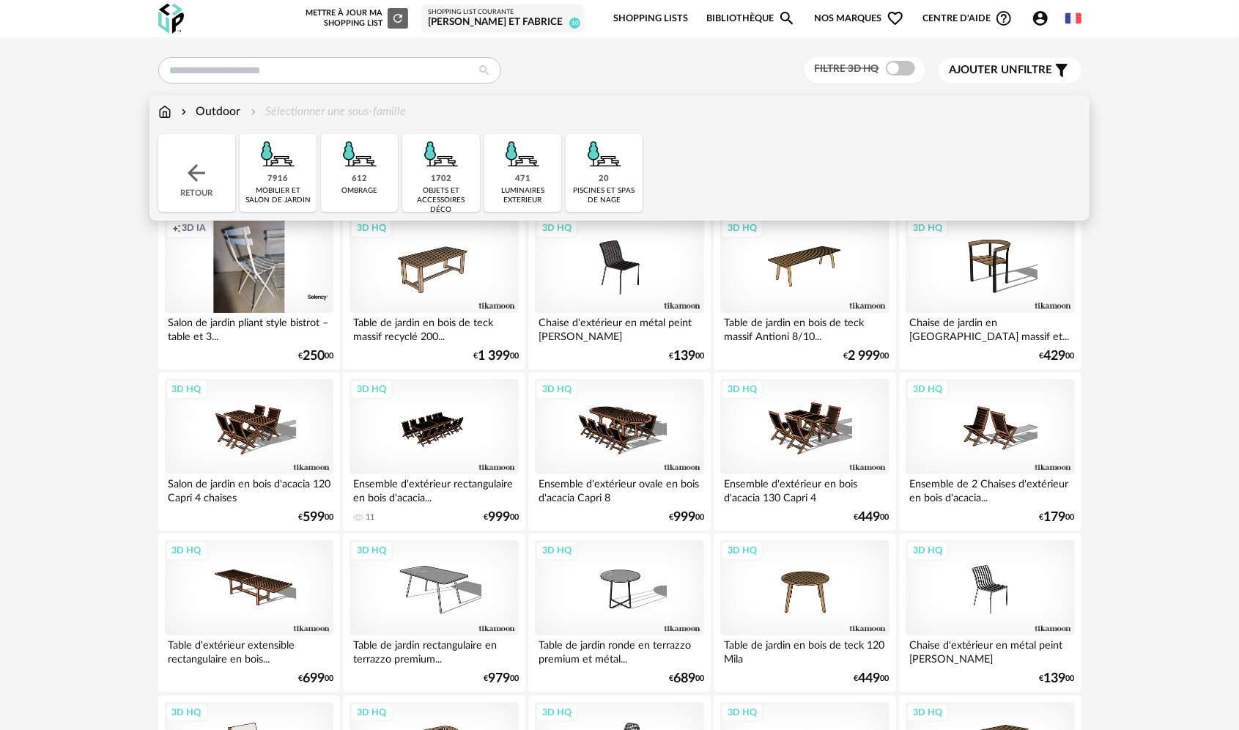
click at [440, 167] on img at bounding box center [441, 154] width 40 height 40
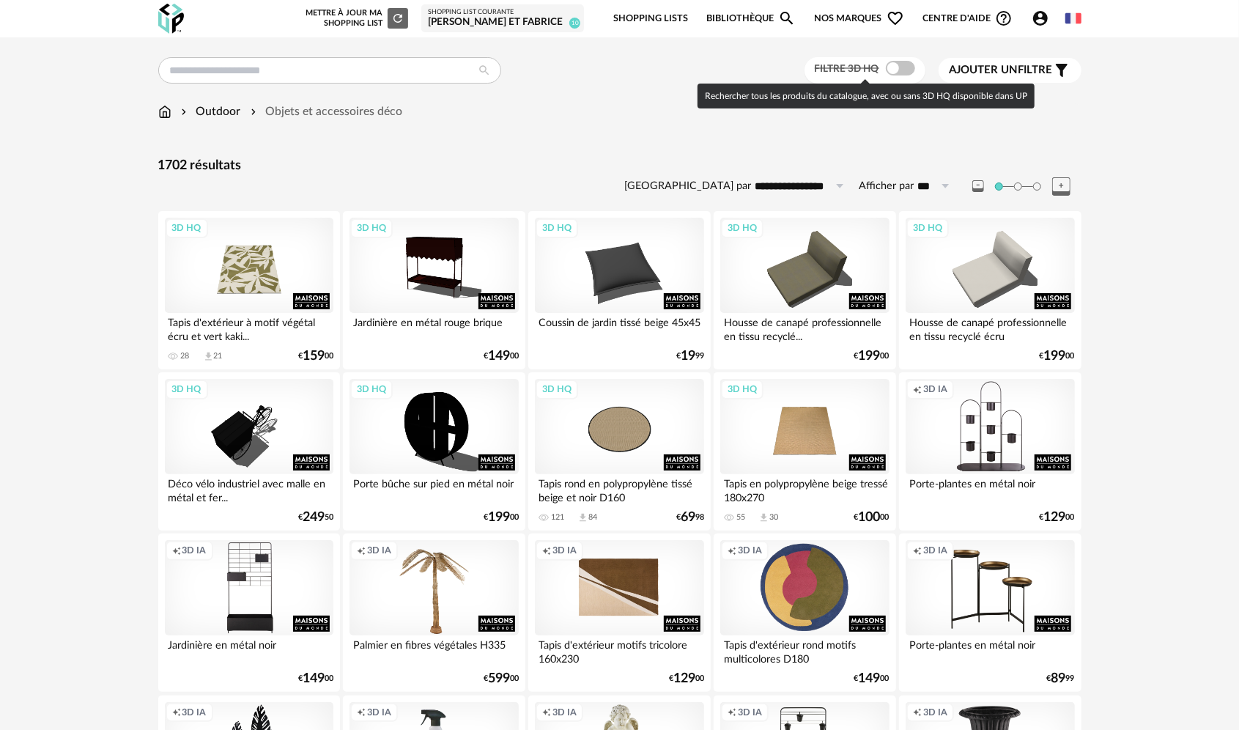
click at [914, 67] on label "Filtre 3D HQ" at bounding box center [867, 68] width 104 height 13
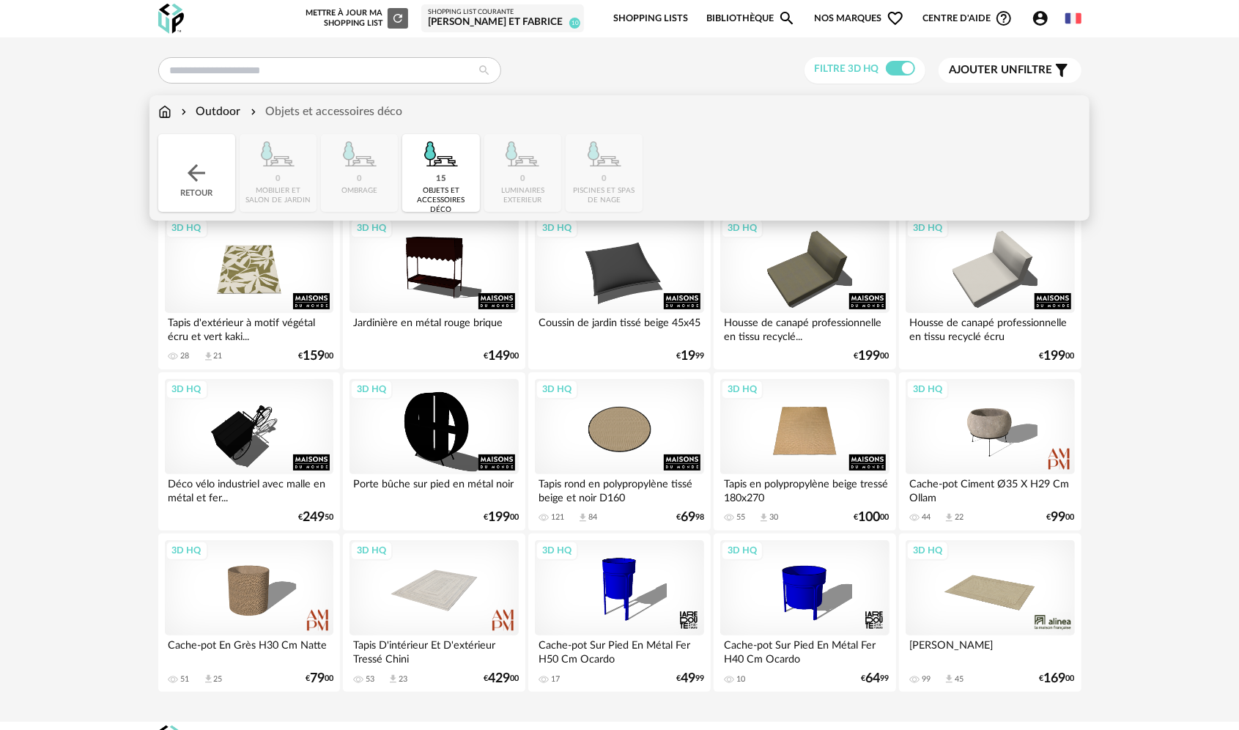
click at [224, 114] on div "Outdoor" at bounding box center [209, 111] width 63 height 17
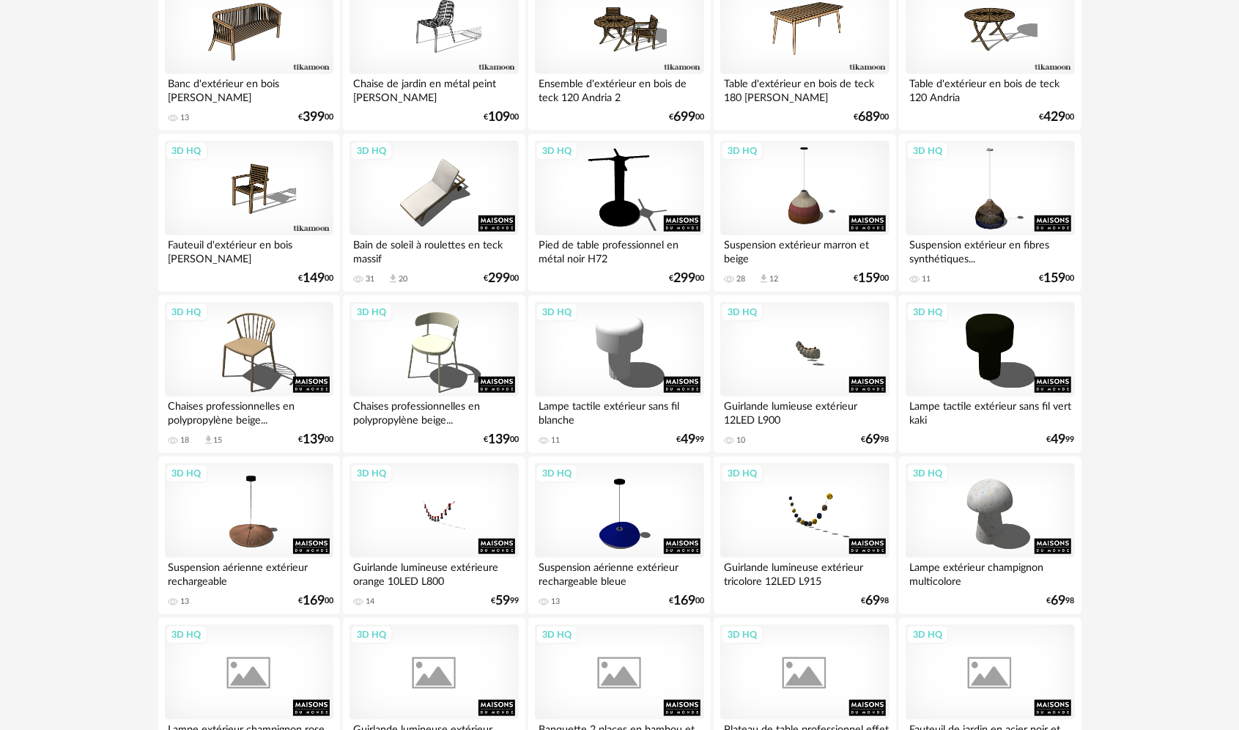
scroll to position [733, 0]
